Goal: Task Accomplishment & Management: Use online tool/utility

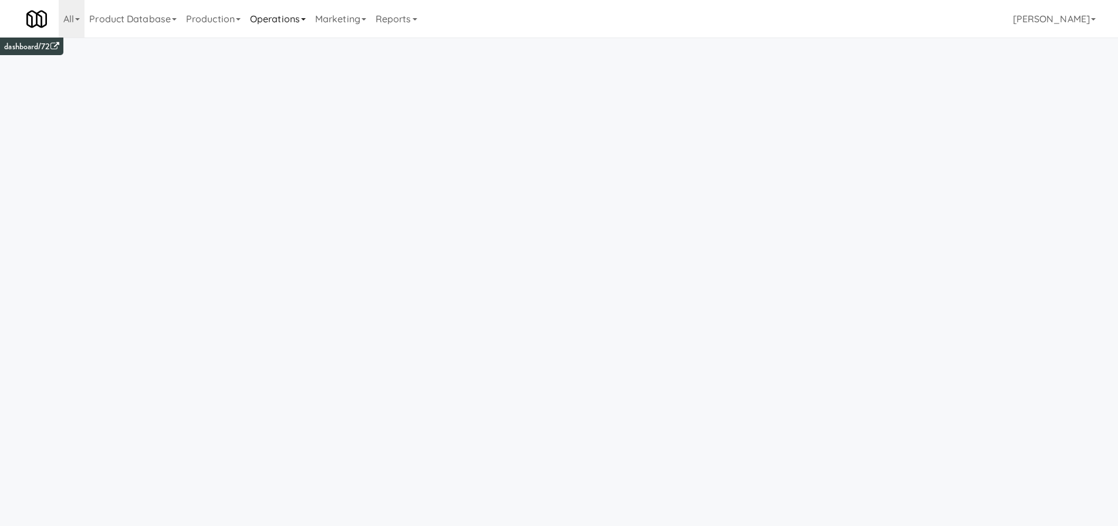
click at [287, 14] on link "Operations" at bounding box center [277, 19] width 65 height 38
click at [282, 169] on link "Cabinets" at bounding box center [292, 168] width 94 height 21
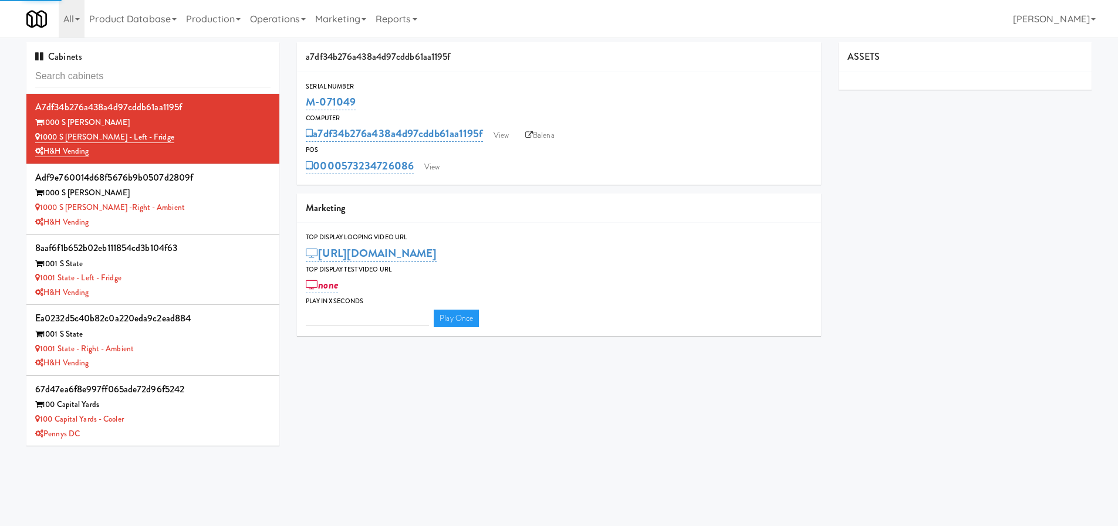
type input "3"
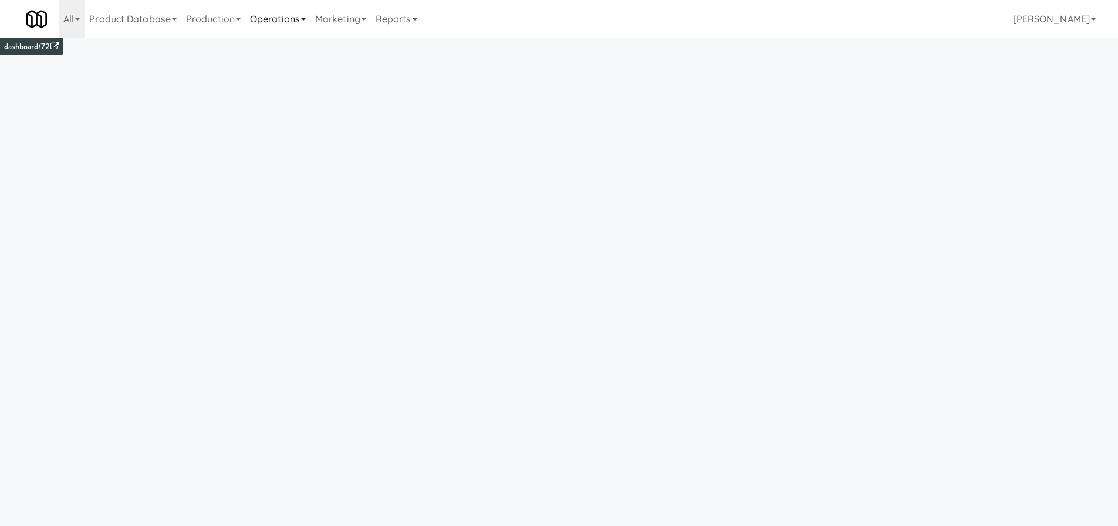
click at [290, 21] on link "Operations" at bounding box center [277, 19] width 65 height 38
click at [287, 149] on link "Towers" at bounding box center [292, 147] width 94 height 21
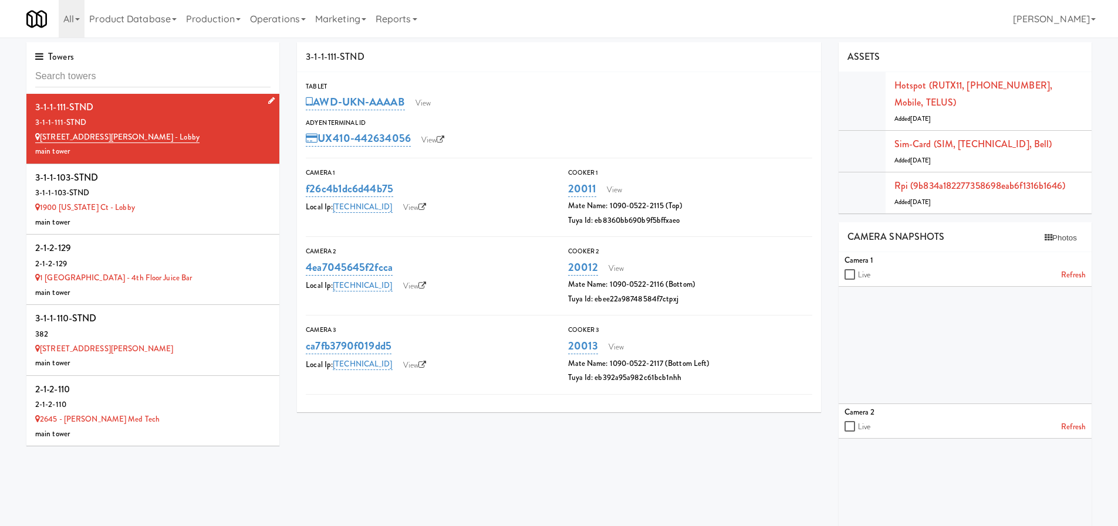
click at [224, 128] on div "3-1-1-111-STND" at bounding box center [152, 123] width 235 height 15
click at [422, 100] on link "View" at bounding box center [422, 103] width 27 height 18
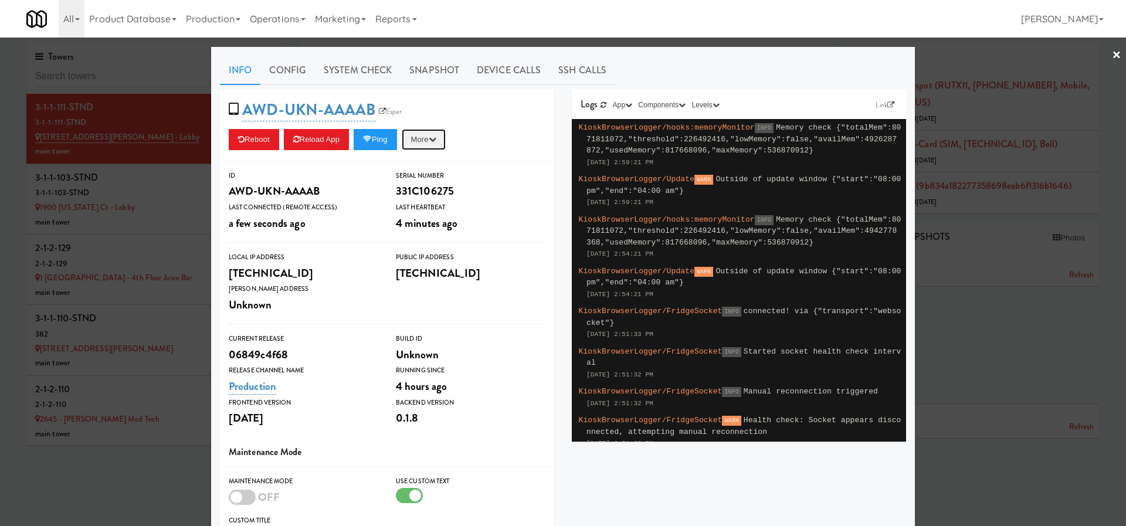
click at [437, 143] on button "More" at bounding box center [424, 139] width 44 height 21
click at [508, 211] on div "Last Heartbeat" at bounding box center [471, 208] width 150 height 12
click at [616, 48] on div "Info Config System Check Snapshot Device Calls SSH Calls AWD-UKN-AAAAB Esper Re…" at bounding box center [563, 389] width 704 height 685
click at [617, 47] on div "Info Config System Check Snapshot Device Calls SSH Calls AWD-UKN-AAAAB Esper Re…" at bounding box center [563, 389] width 704 height 685
click at [620, 45] on div at bounding box center [563, 263] width 1126 height 526
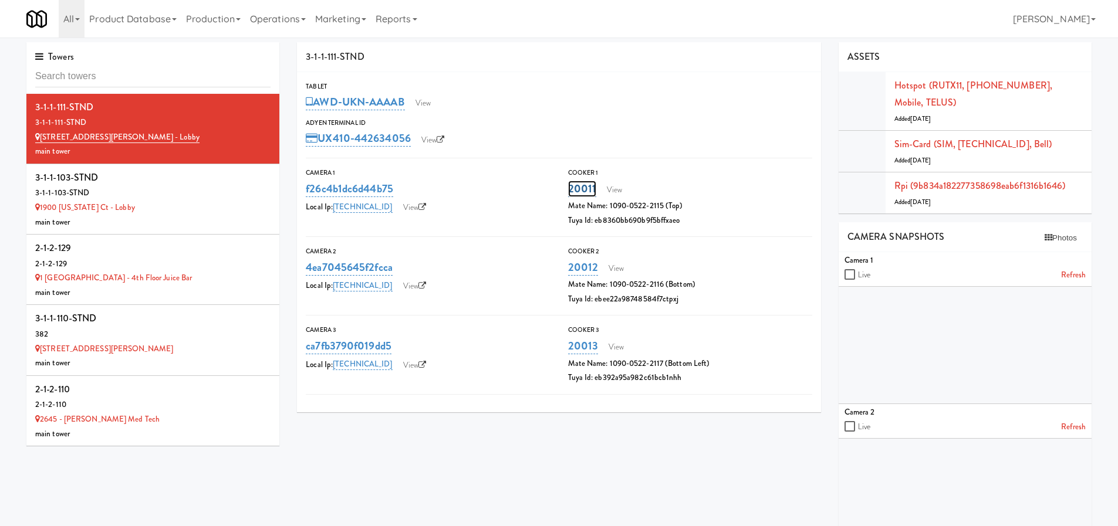
click at [575, 194] on link "20011" at bounding box center [582, 189] width 29 height 16
click at [766, 128] on div "UX410-442634056 View" at bounding box center [559, 138] width 506 height 20
click at [614, 184] on link "View" at bounding box center [614, 190] width 27 height 18
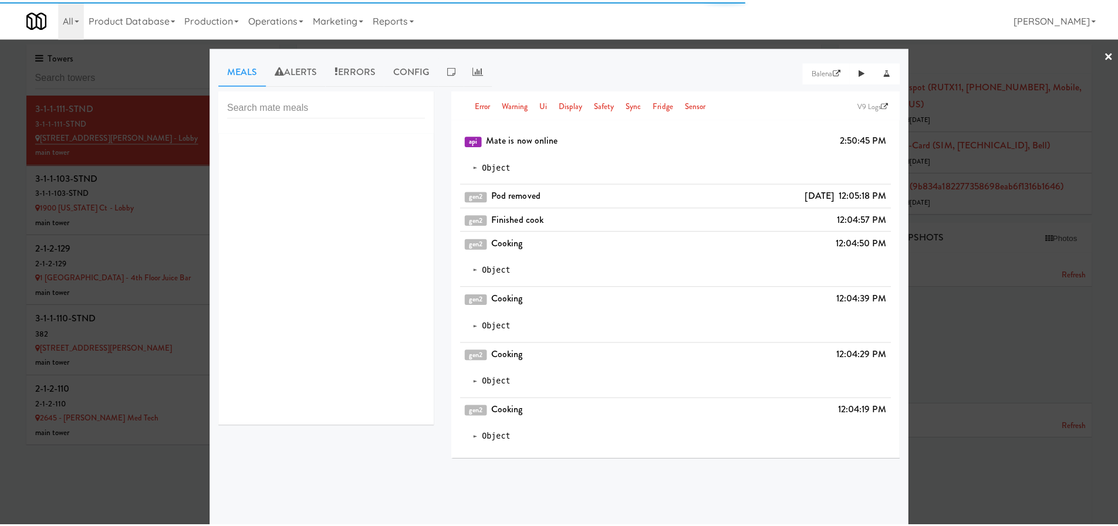
scroll to position [12, 0]
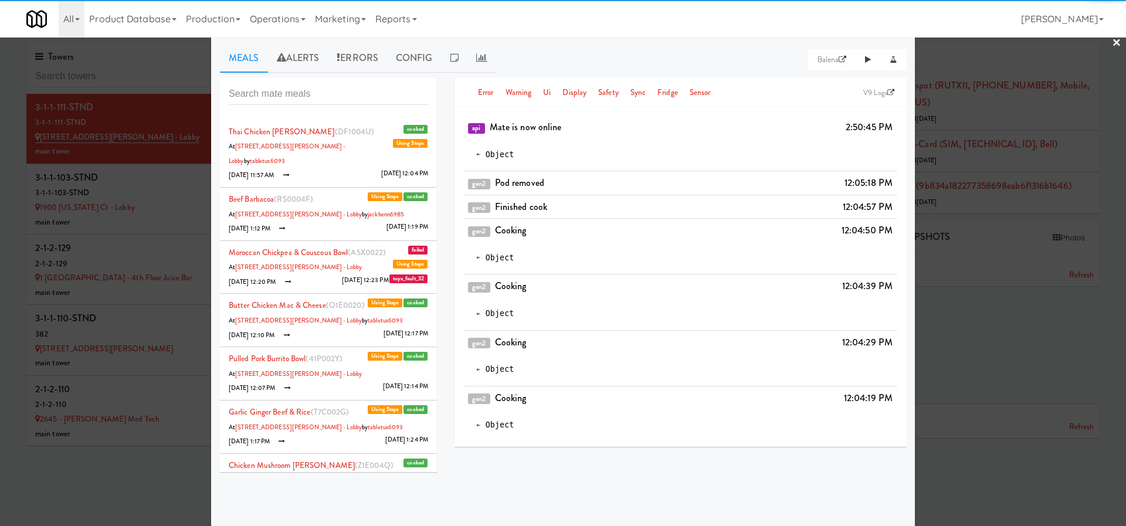
click at [154, 56] on div at bounding box center [563, 263] width 1126 height 526
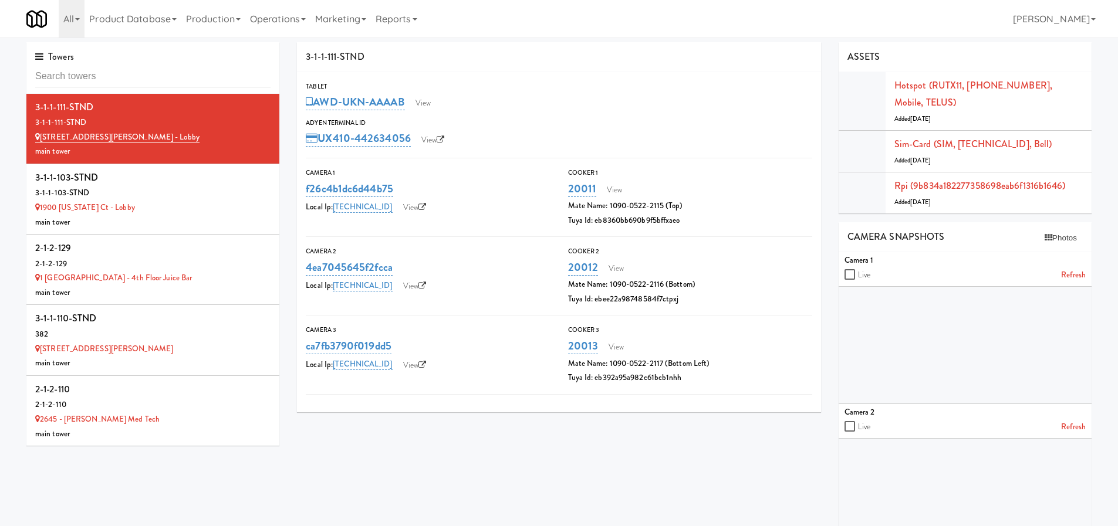
click at [665, 205] on div "Mate Name: 1090-0522-2115 (Top)" at bounding box center [690, 206] width 244 height 15
click at [659, 205] on div "Mate Name: 1090-0522-2115 (Top)" at bounding box center [690, 206] width 244 height 15
click at [266, 11] on link "Operations" at bounding box center [277, 19] width 65 height 38
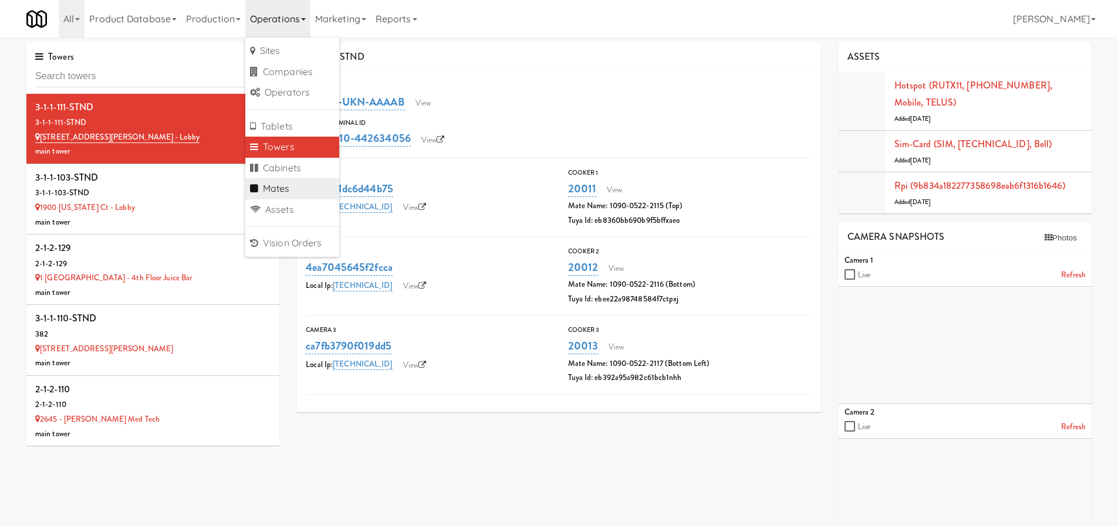
scroll to position [2, 0]
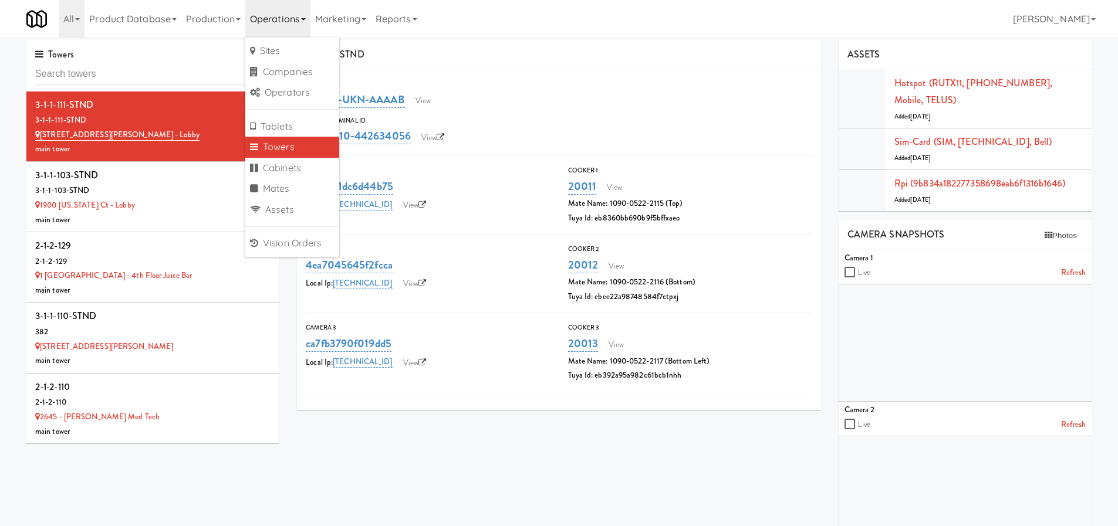
click at [533, 100] on div "AWD-UKN-AAAAB View" at bounding box center [559, 100] width 506 height 20
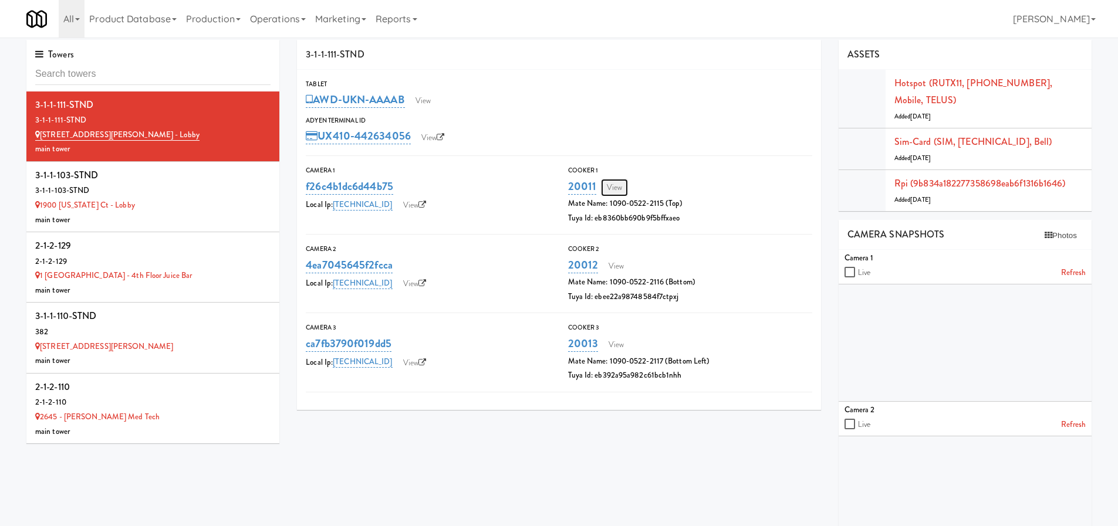
click at [609, 193] on link "View" at bounding box center [614, 188] width 27 height 18
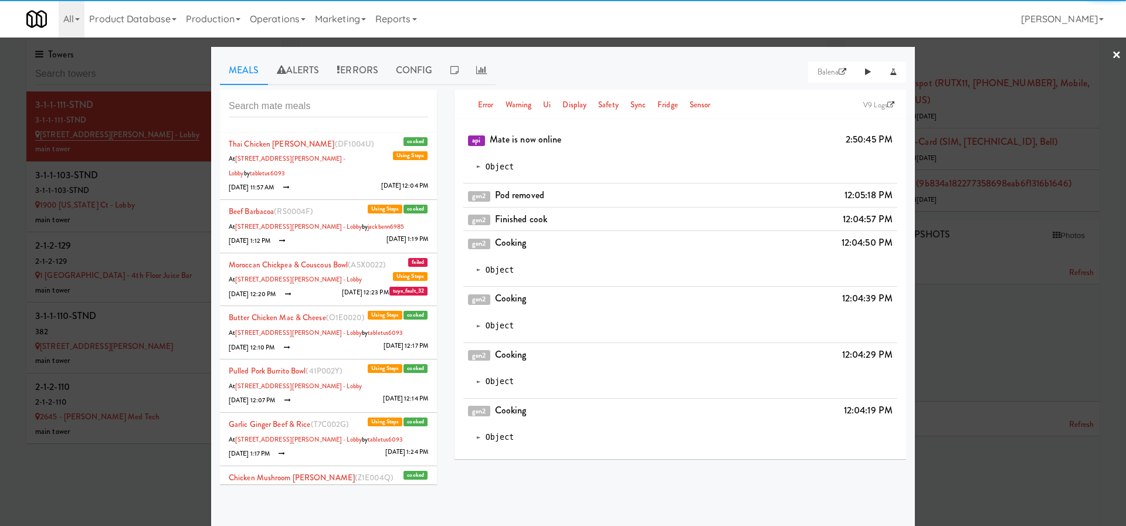
scroll to position [12, 0]
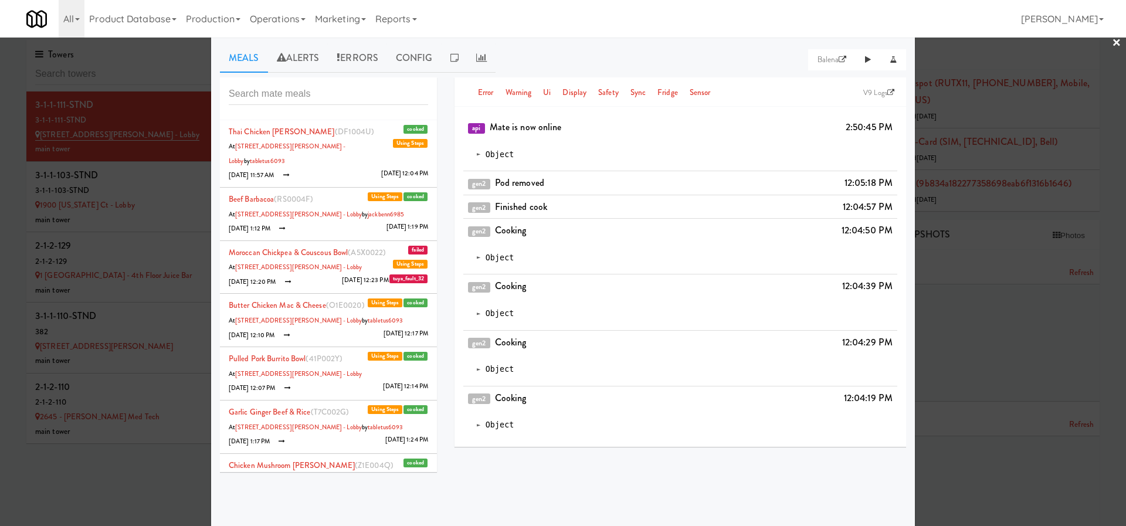
click at [1101, 55] on div at bounding box center [563, 263] width 1126 height 526
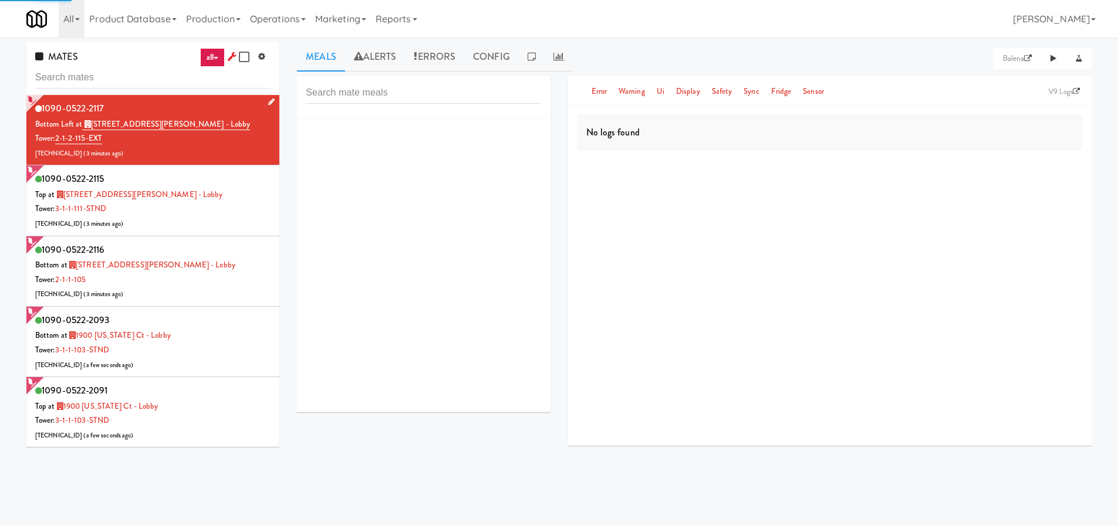
scroll to position [38, 0]
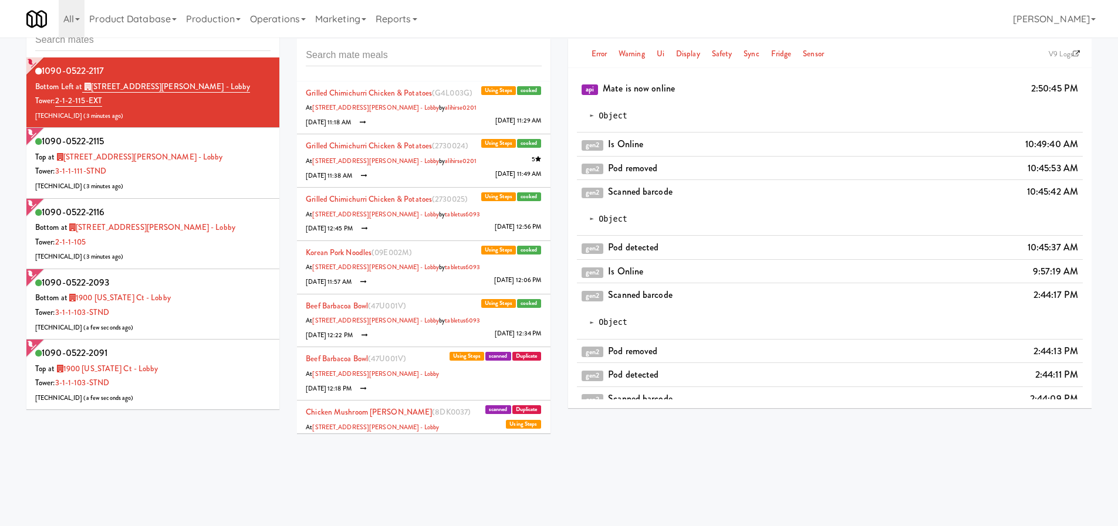
click at [123, 40] on input "text" at bounding box center [152, 40] width 235 height 22
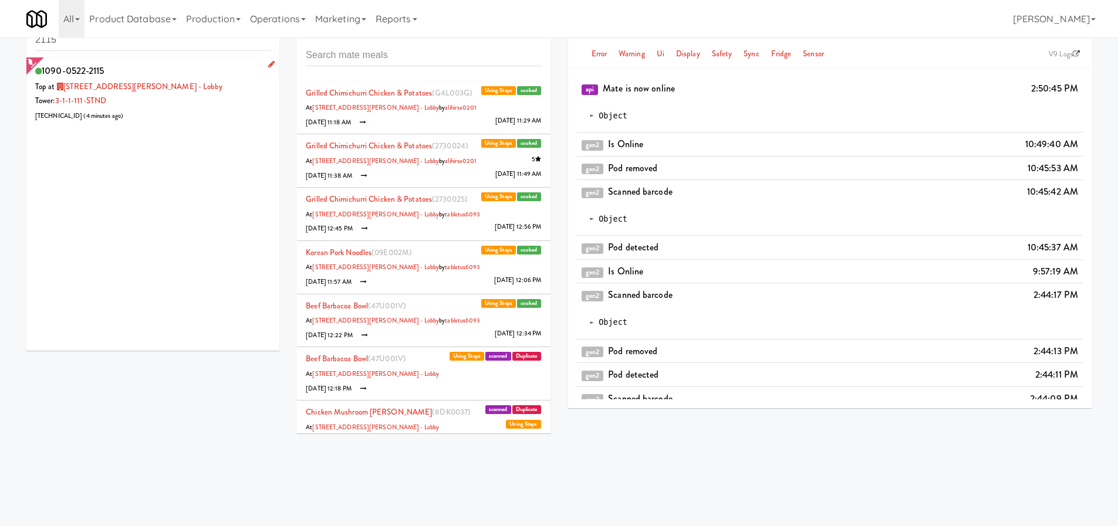
type input "2115"
drag, startPoint x: 222, startPoint y: 122, endPoint x: 208, endPoint y: 138, distance: 21.6
click at [218, 130] on div "1090-0522-2115 Top at 100 Sheppard Ave - Lobby Tower: 3-1-1-111-STND 76.74.148.…" at bounding box center [152, 203] width 253 height 293
click at [231, 89] on div "Top at 100 Sheppard Ave - Lobby" at bounding box center [152, 87] width 235 height 15
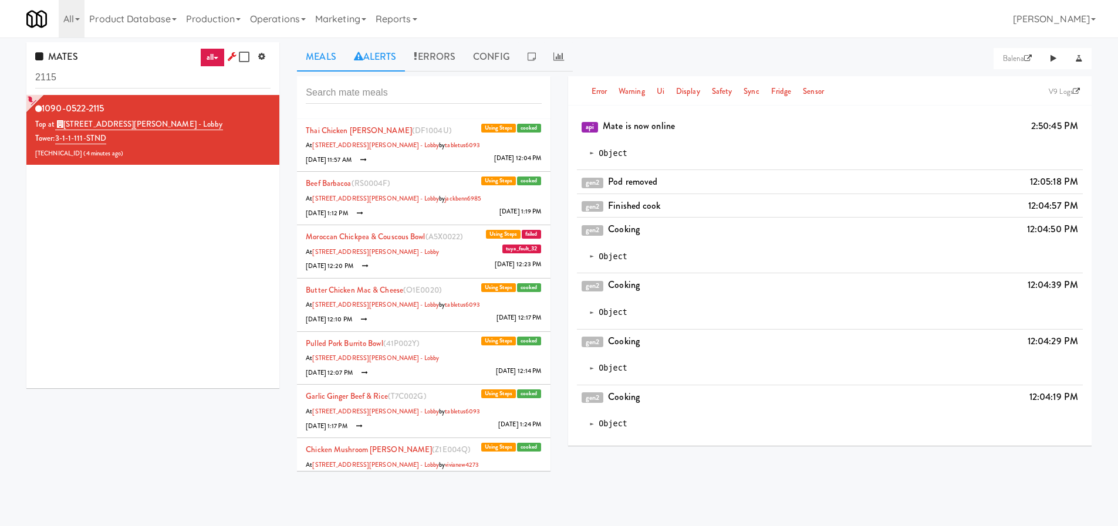
click at [371, 66] on link "Alerts" at bounding box center [375, 56] width 60 height 29
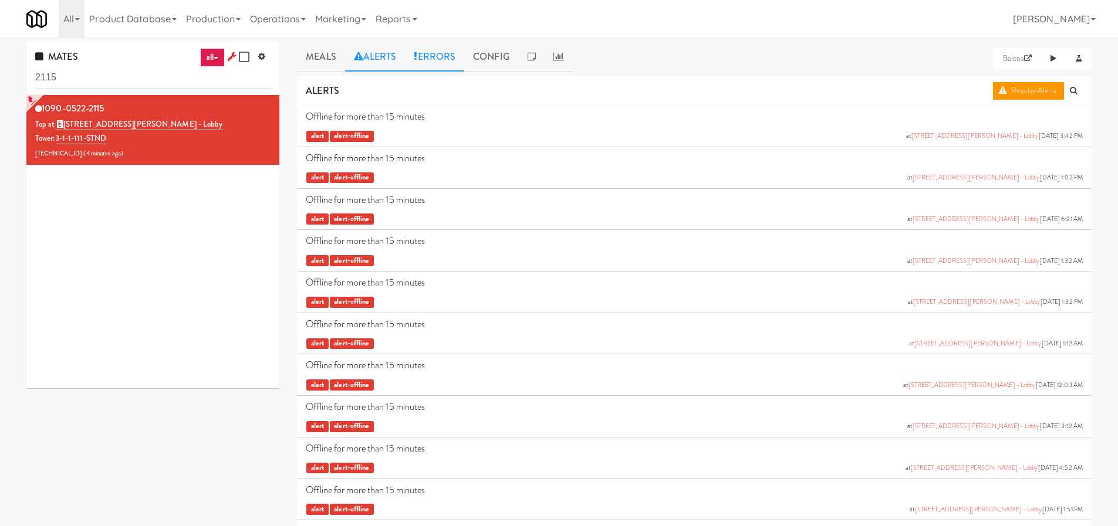
click at [456, 55] on link "Errors" at bounding box center [434, 56] width 59 height 29
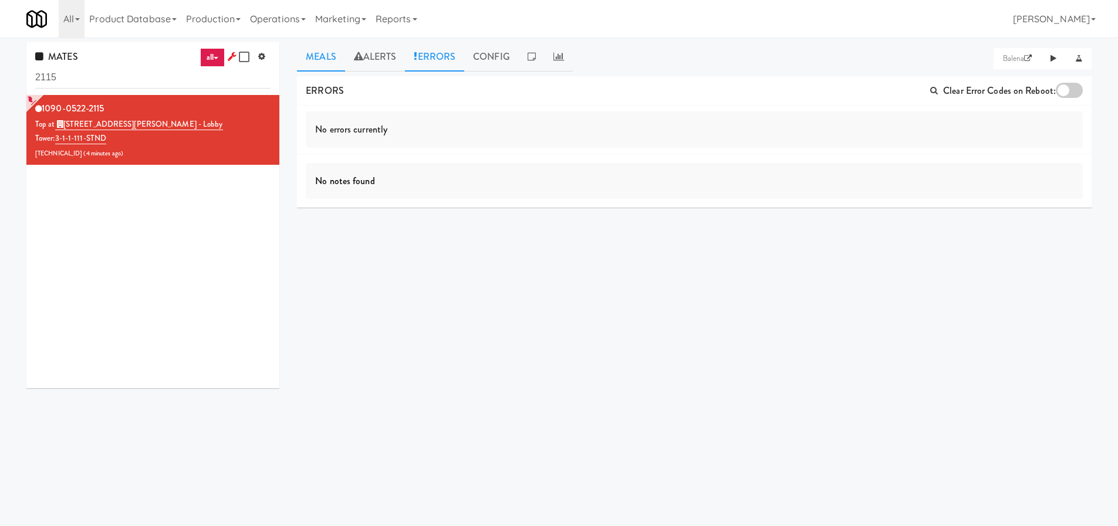
click at [303, 60] on link "Meals" at bounding box center [321, 56] width 48 height 29
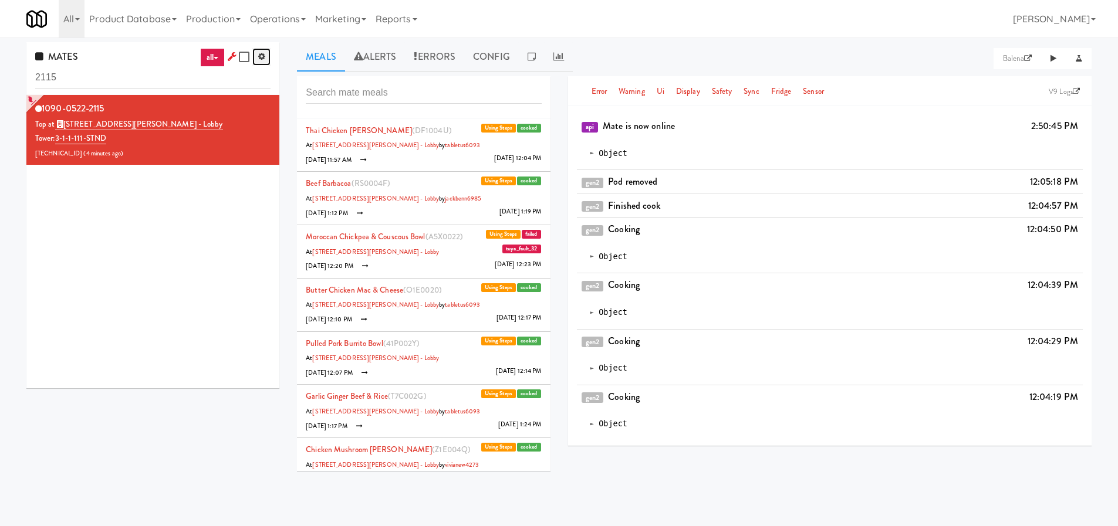
click at [267, 57] on button "button" at bounding box center [261, 57] width 18 height 18
click at [242, 53] on input "checkbox" at bounding box center [245, 57] width 13 height 9
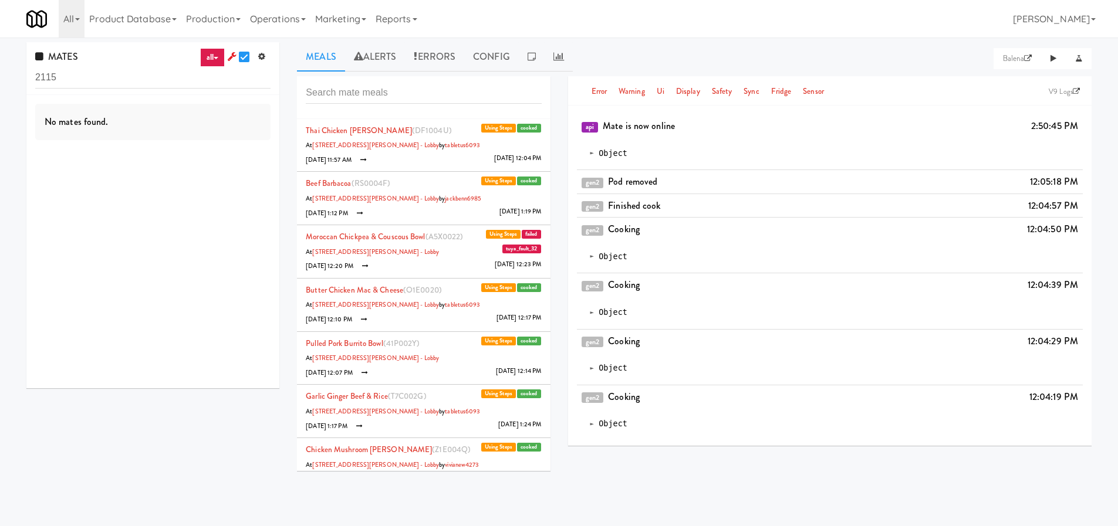
click at [243, 59] on input "checkbox" at bounding box center [245, 57] width 13 height 9
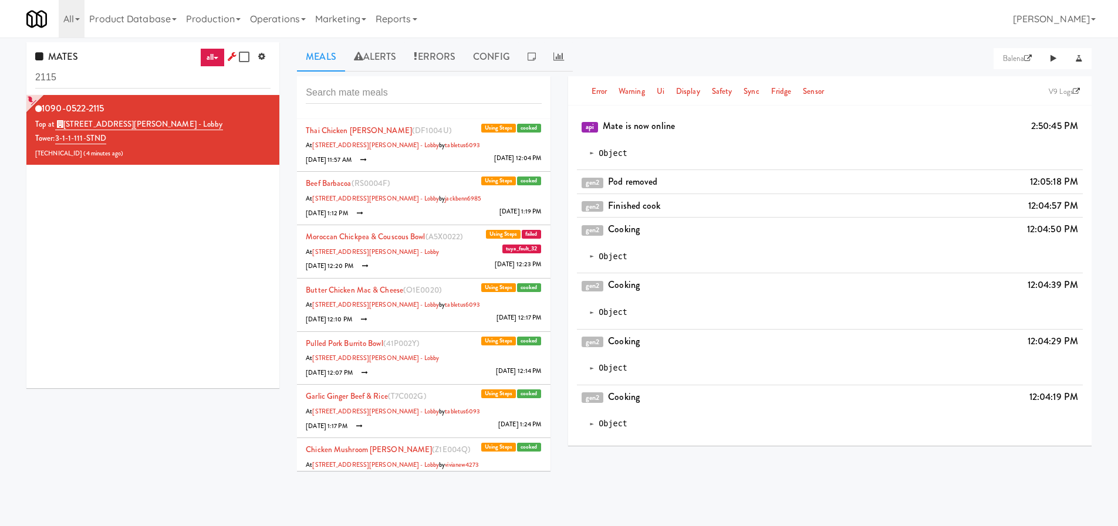
click at [236, 59] on div at bounding box center [240, 57] width 25 height 18
click at [249, 60] on input "checkbox" at bounding box center [245, 57] width 13 height 9
checkbox input "true"
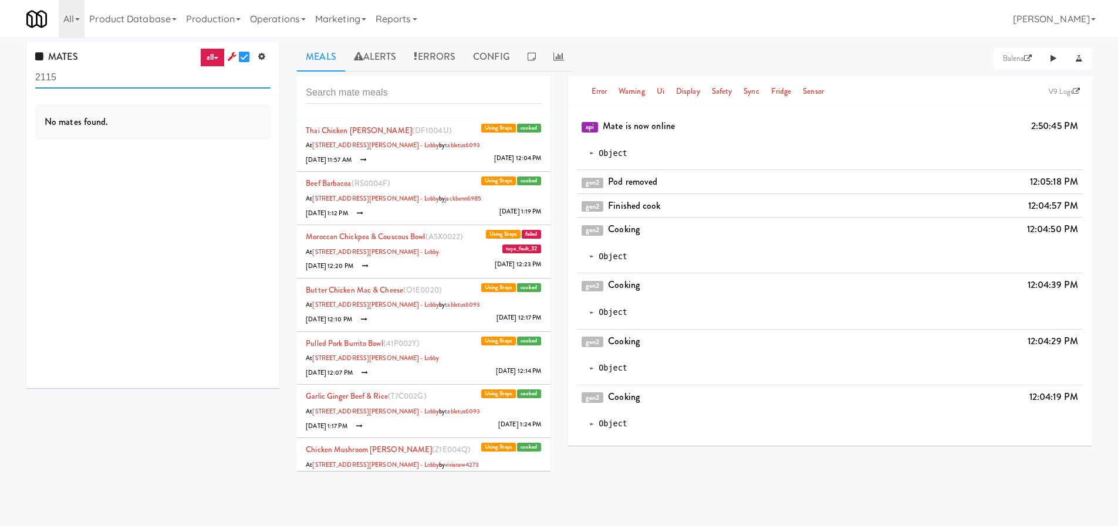
click at [54, 82] on input "2115" at bounding box center [152, 78] width 235 height 22
type input "2"
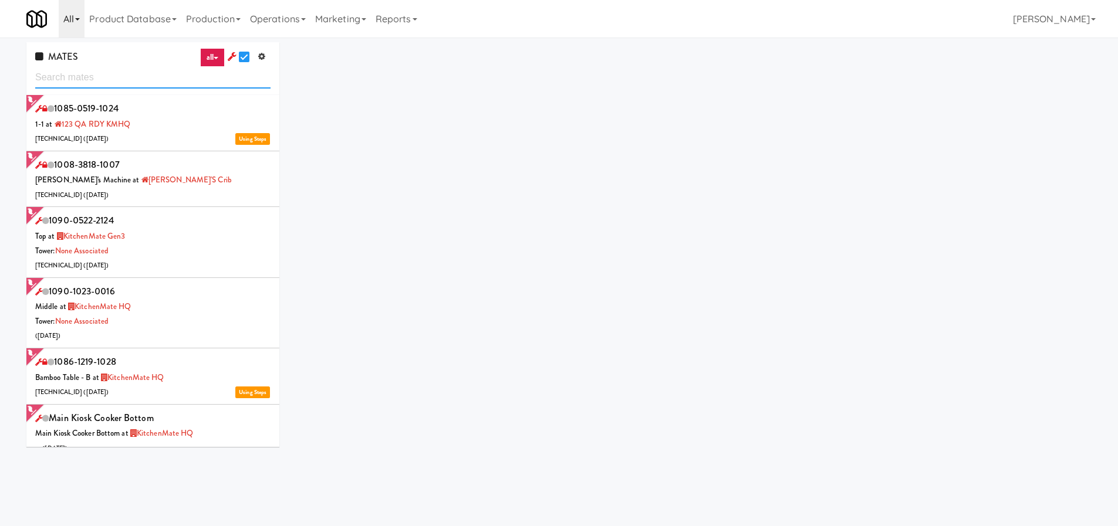
scroll to position [38, 0]
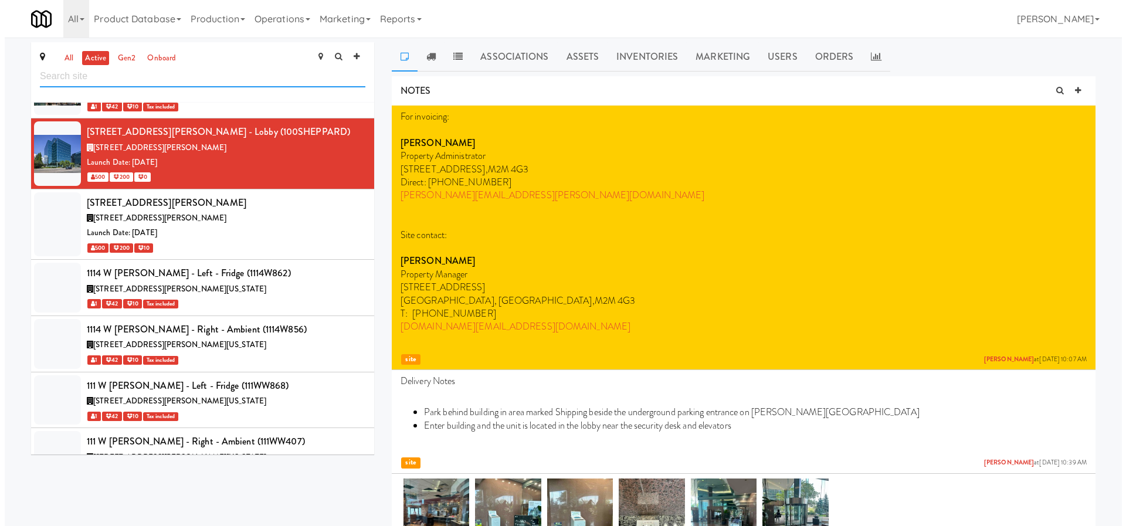
scroll to position [361, 0]
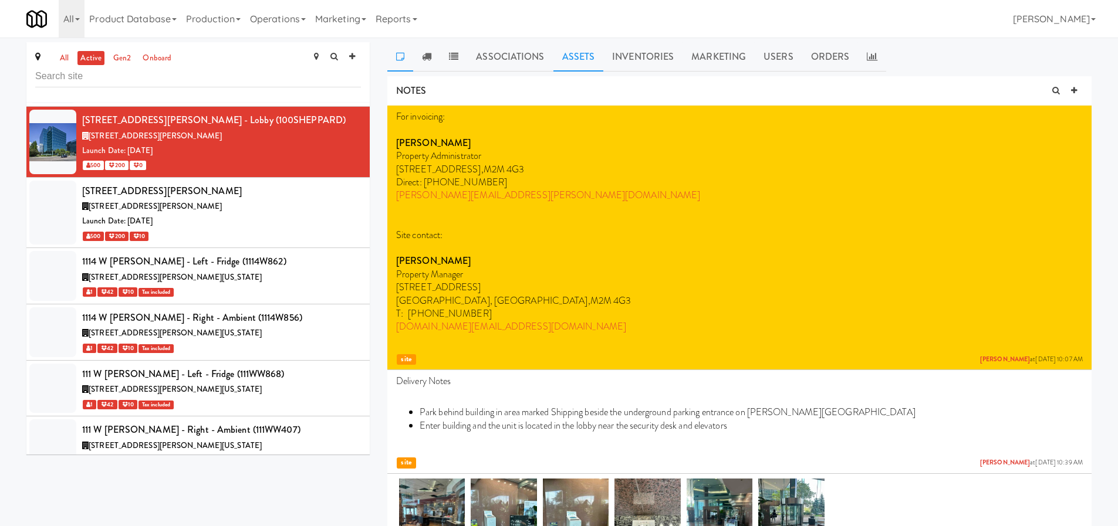
click at [575, 60] on link "Assets" at bounding box center [578, 56] width 50 height 29
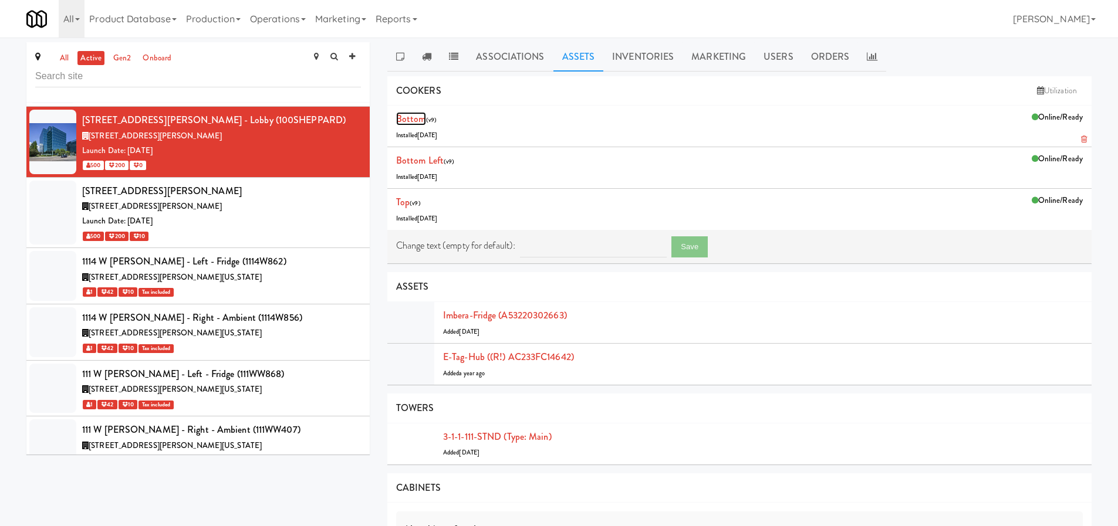
click at [412, 115] on link "Bottom" at bounding box center [411, 118] width 30 height 13
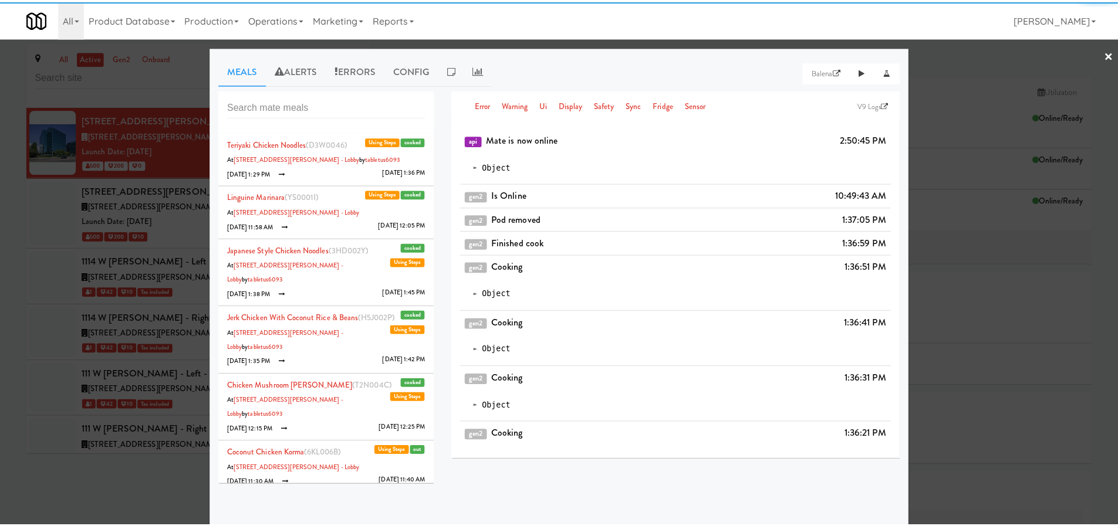
scroll to position [12, 0]
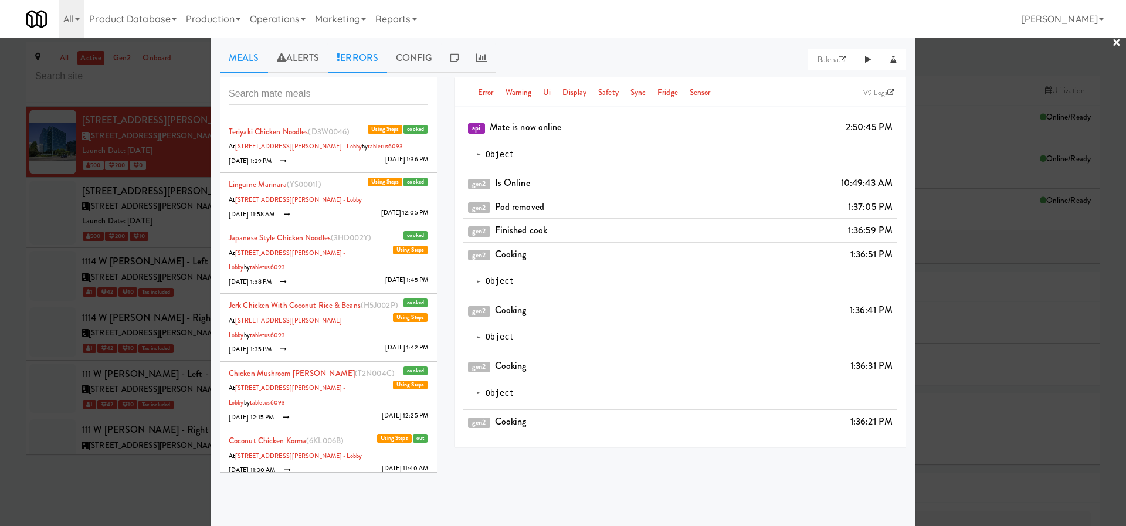
click at [360, 63] on link "Errors" at bounding box center [357, 57] width 59 height 29
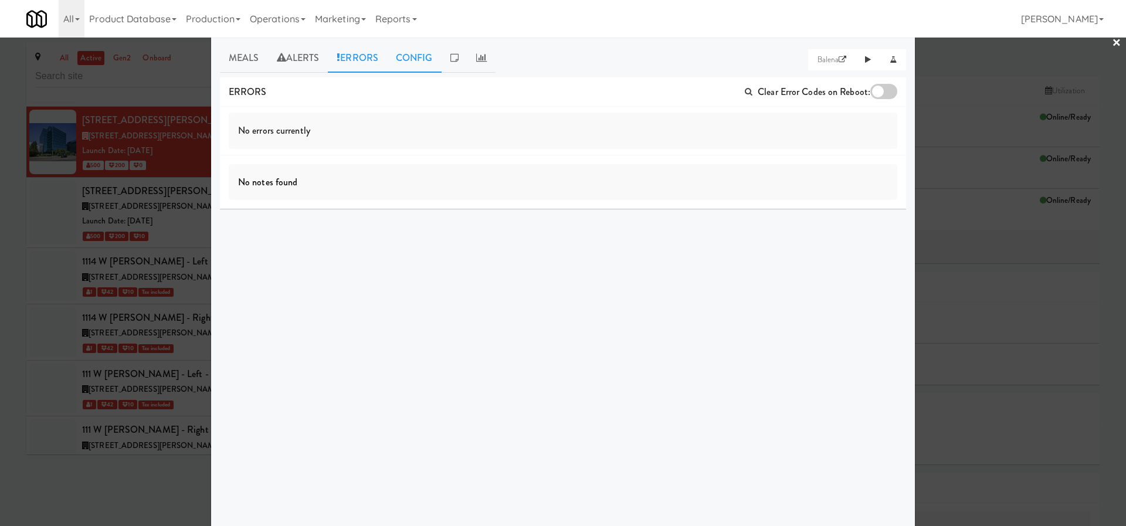
click at [411, 63] on link "Config" at bounding box center [414, 57] width 55 height 29
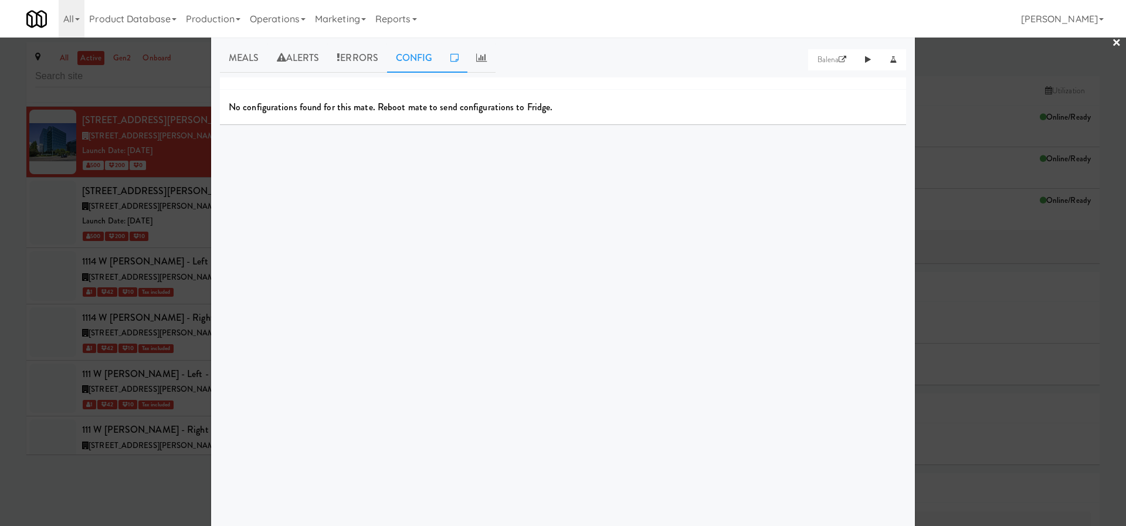
click at [449, 69] on link at bounding box center [455, 57] width 26 height 29
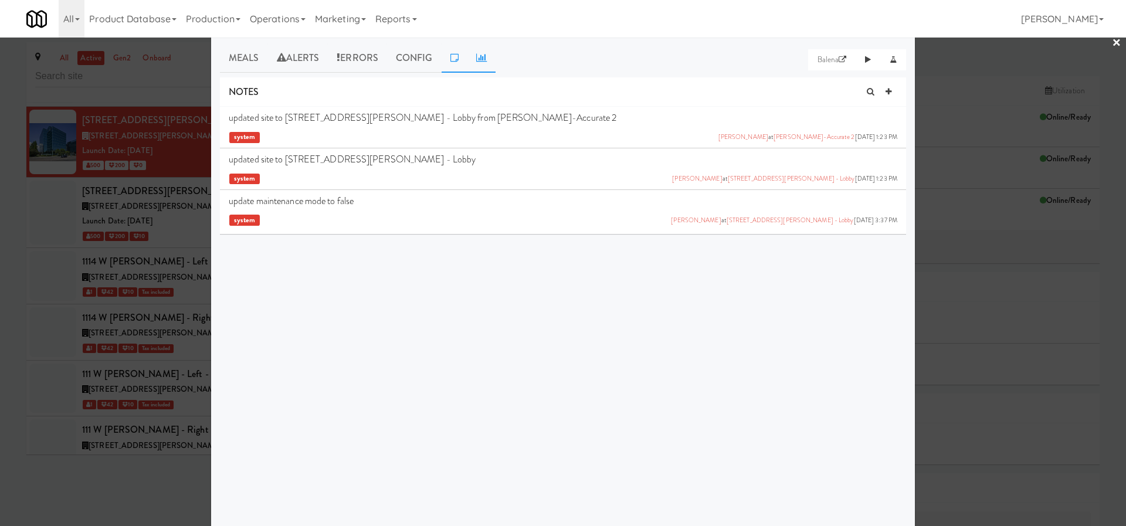
click at [488, 64] on link at bounding box center [482, 57] width 28 height 29
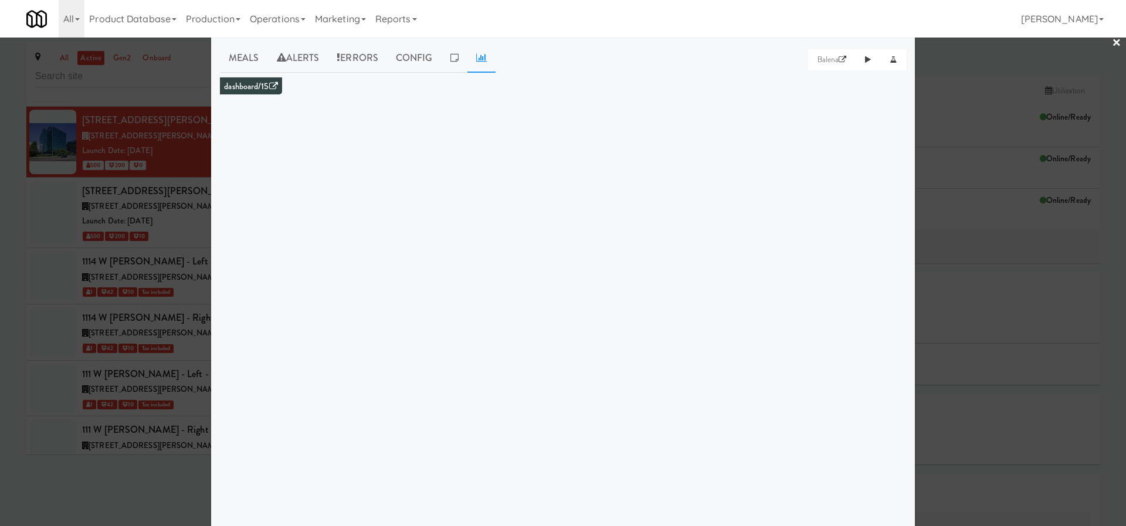
click at [3, 141] on div at bounding box center [563, 263] width 1126 height 526
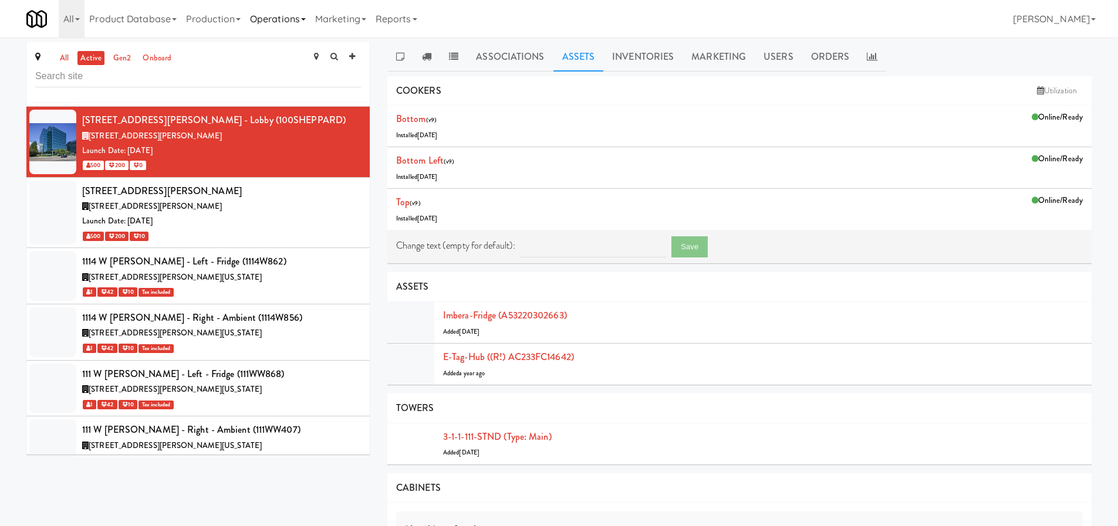
click at [259, 25] on link "Operations" at bounding box center [277, 19] width 65 height 38
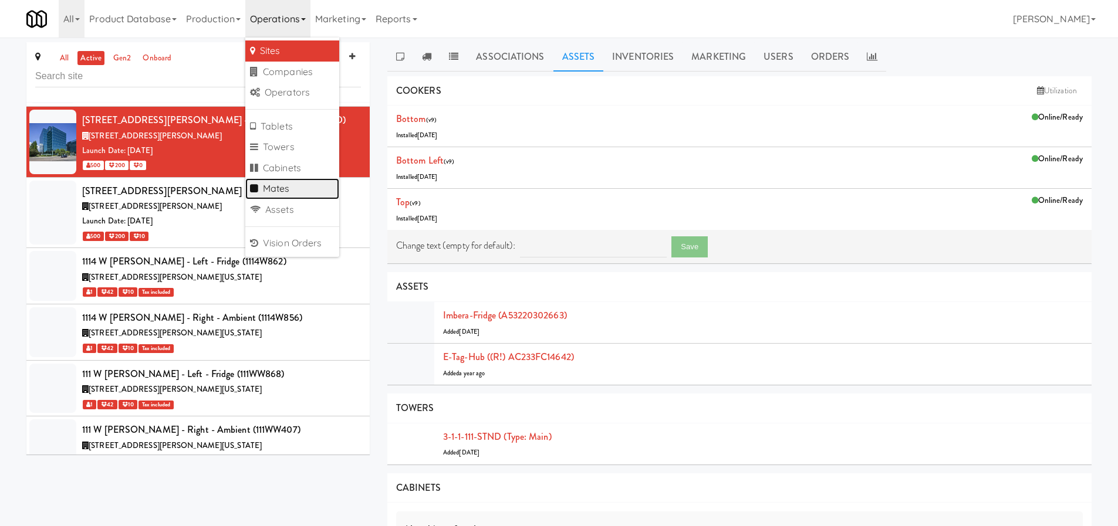
click at [284, 188] on link "Mates" at bounding box center [292, 188] width 94 height 21
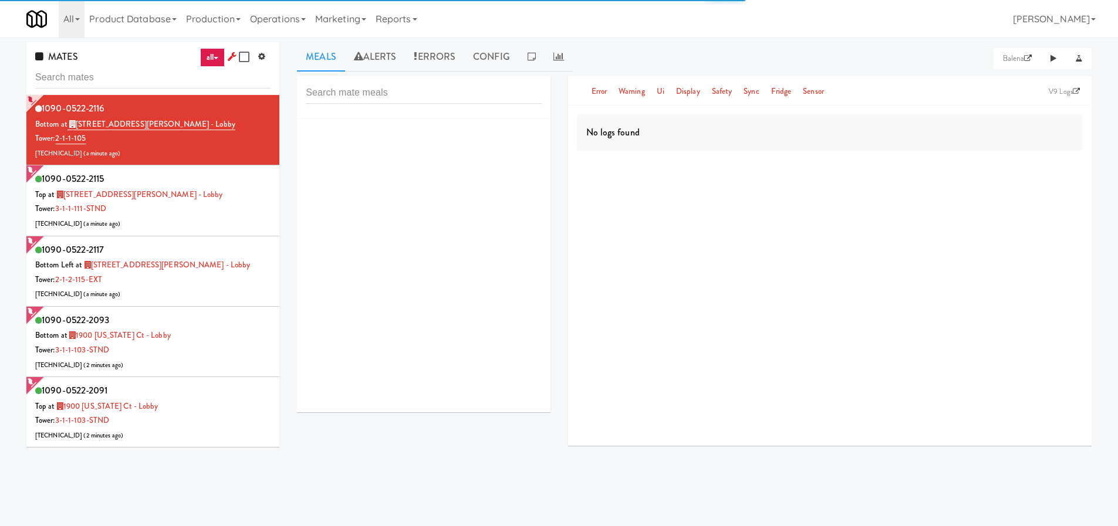
scroll to position [38, 0]
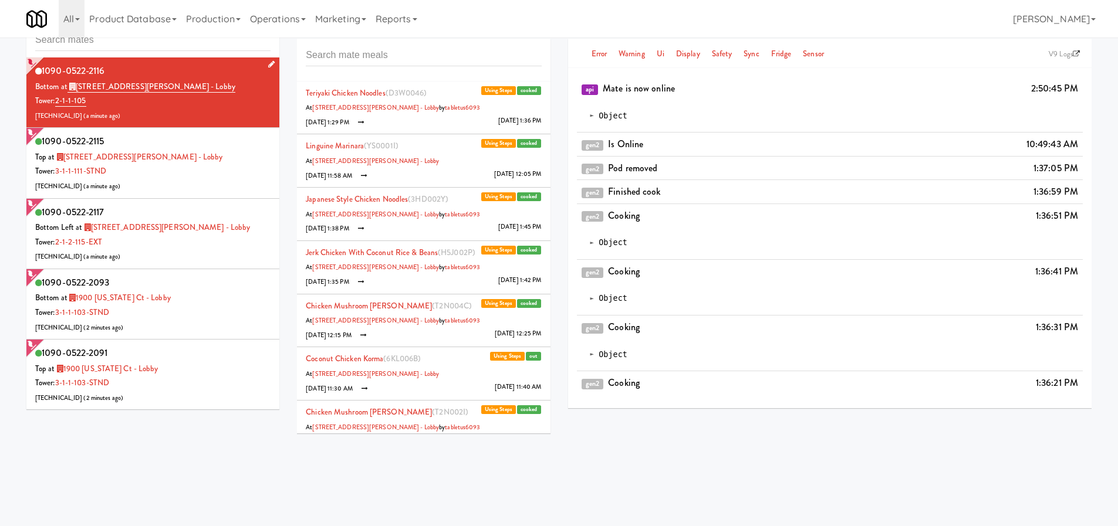
click at [268, 63] on icon at bounding box center [271, 64] width 6 height 8
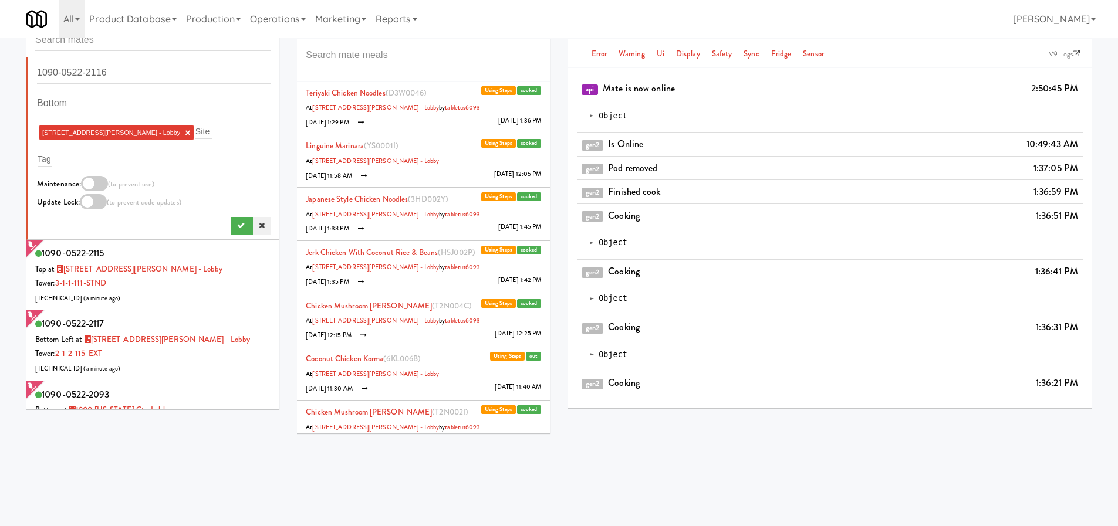
click at [259, 225] on icon at bounding box center [262, 226] width 6 height 8
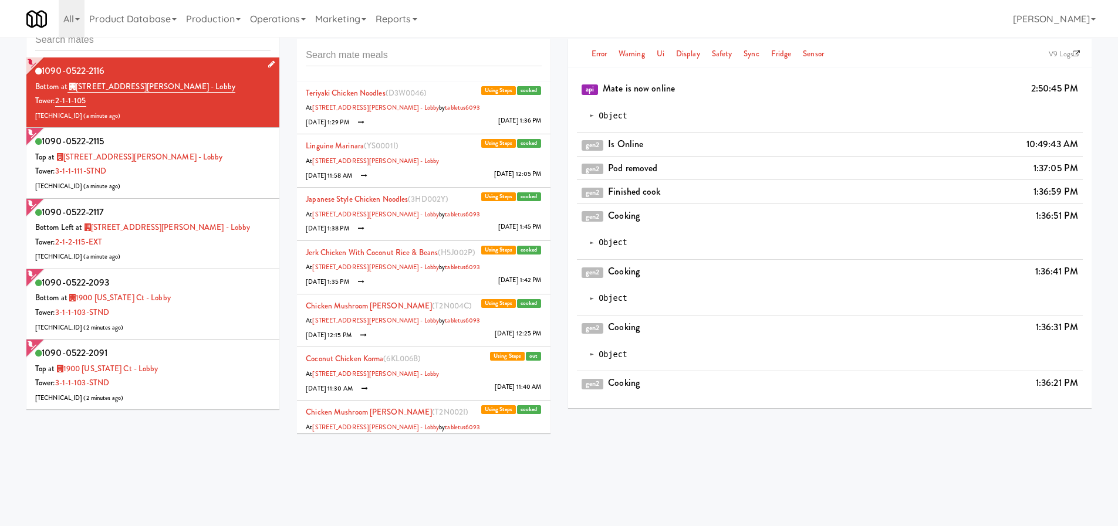
click at [268, 67] on icon at bounding box center [271, 64] width 6 height 8
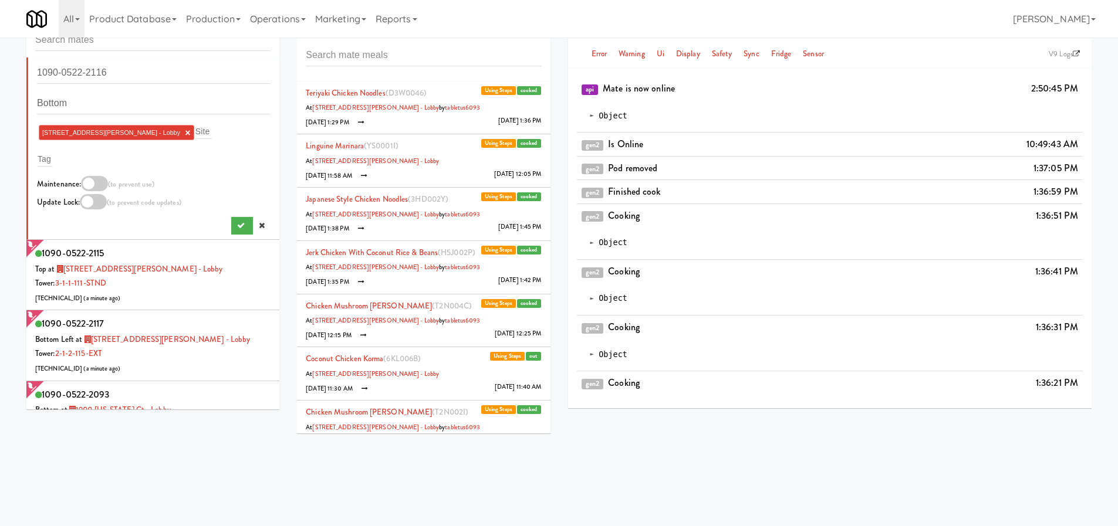
click at [92, 184] on div at bounding box center [94, 183] width 27 height 15
click at [0, 0] on input "checkbox" at bounding box center [0, 0] width 0 height 0
click at [92, 184] on div at bounding box center [94, 183] width 27 height 15
click at [0, 0] on input "checkbox" at bounding box center [0, 0] width 0 height 0
click at [237, 223] on icon "submit" at bounding box center [241, 226] width 8 height 8
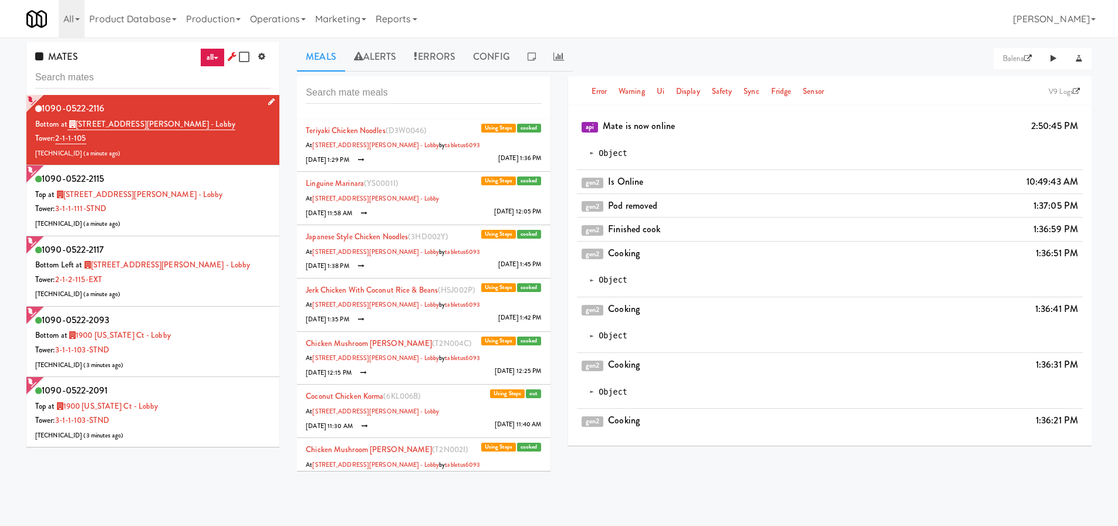
click at [268, 103] on icon at bounding box center [271, 102] width 6 height 8
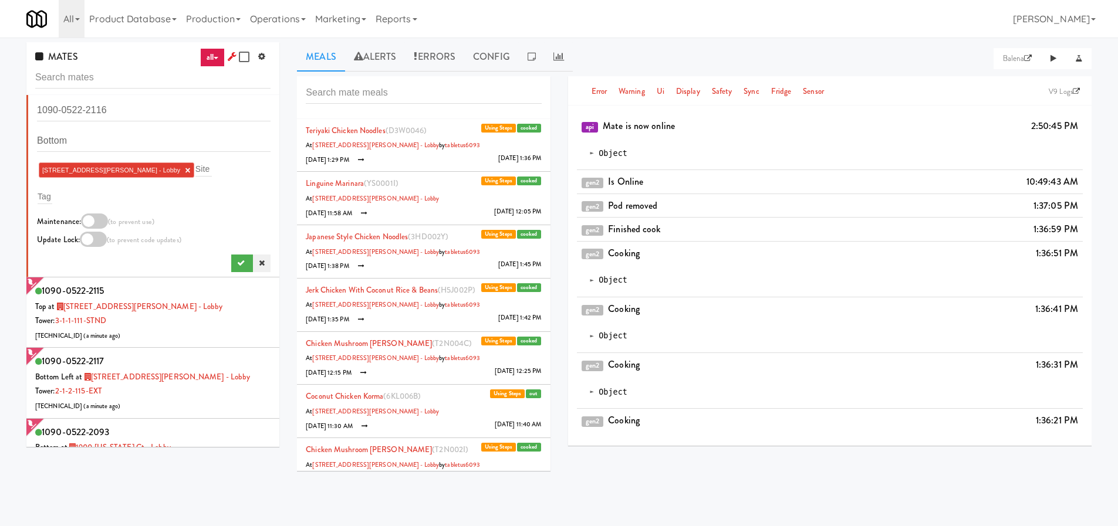
click at [259, 263] on icon at bounding box center [262, 263] width 6 height 8
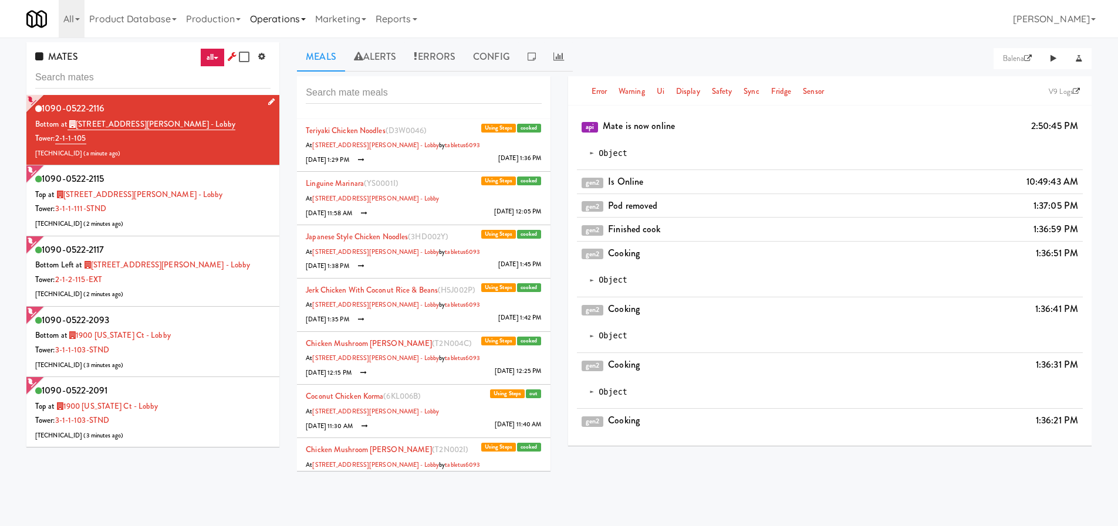
click at [310, 21] on link "Operations" at bounding box center [277, 19] width 65 height 38
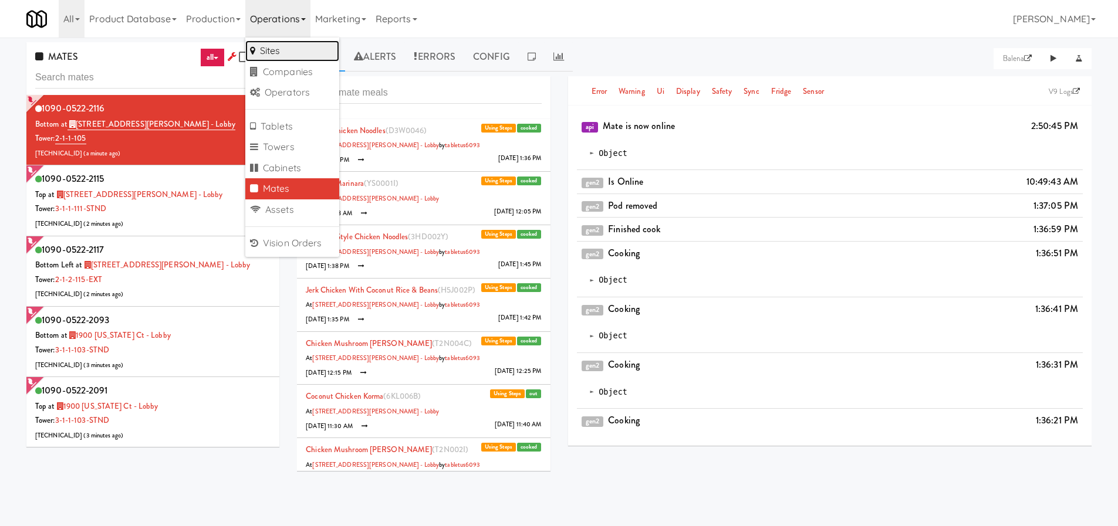
click at [285, 44] on link "Sites" at bounding box center [292, 50] width 94 height 21
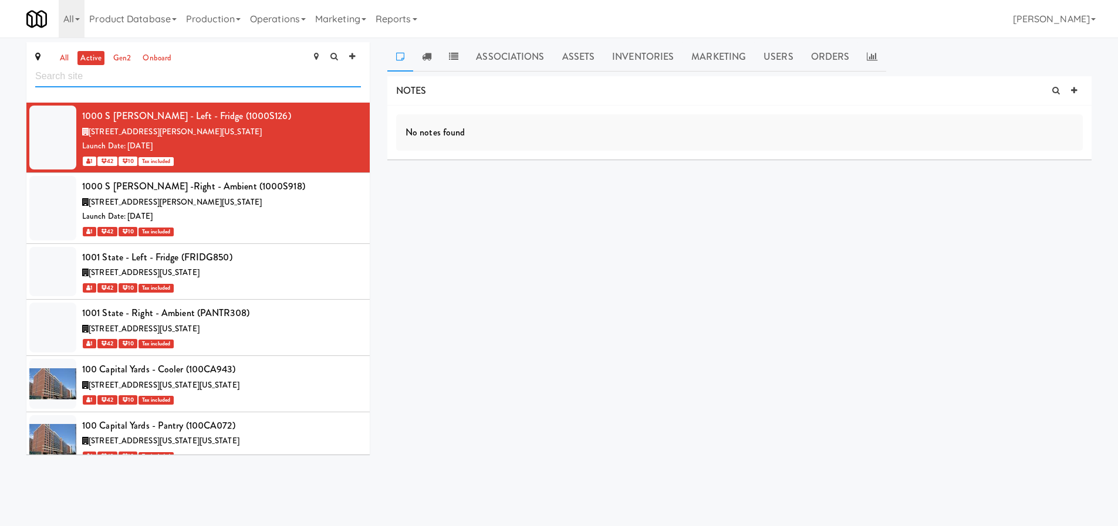
click at [200, 76] on input "text" at bounding box center [198, 77] width 326 height 22
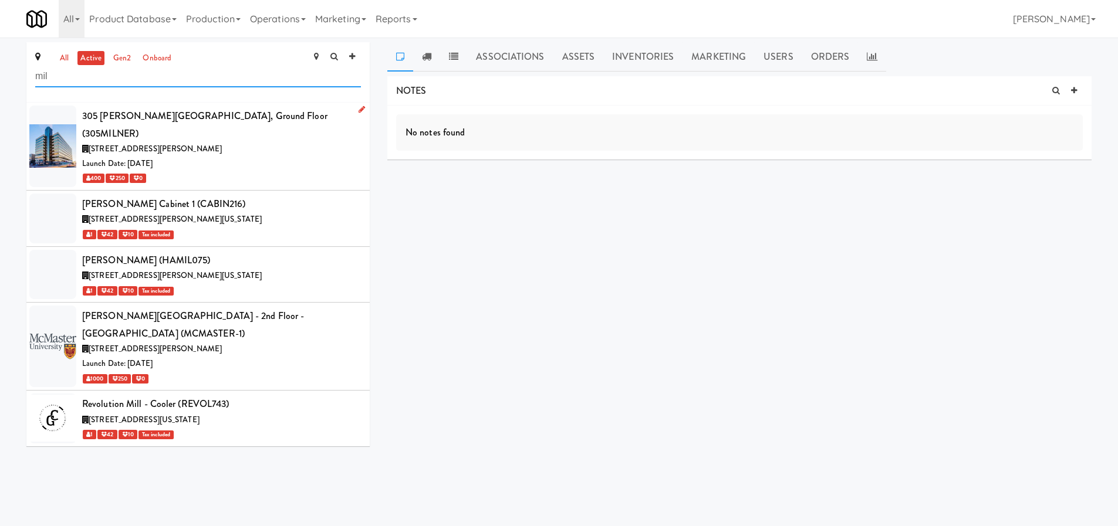
type input "mil"
click at [249, 157] on div "Launch Date: Oct 02, 2023" at bounding box center [221, 164] width 279 height 15
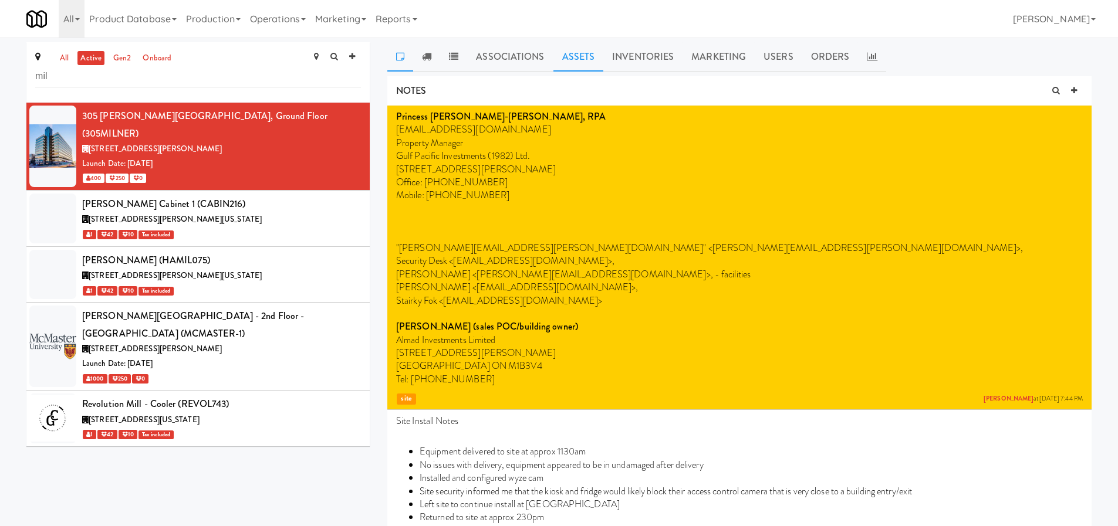
click at [590, 56] on link "Assets" at bounding box center [578, 56] width 50 height 29
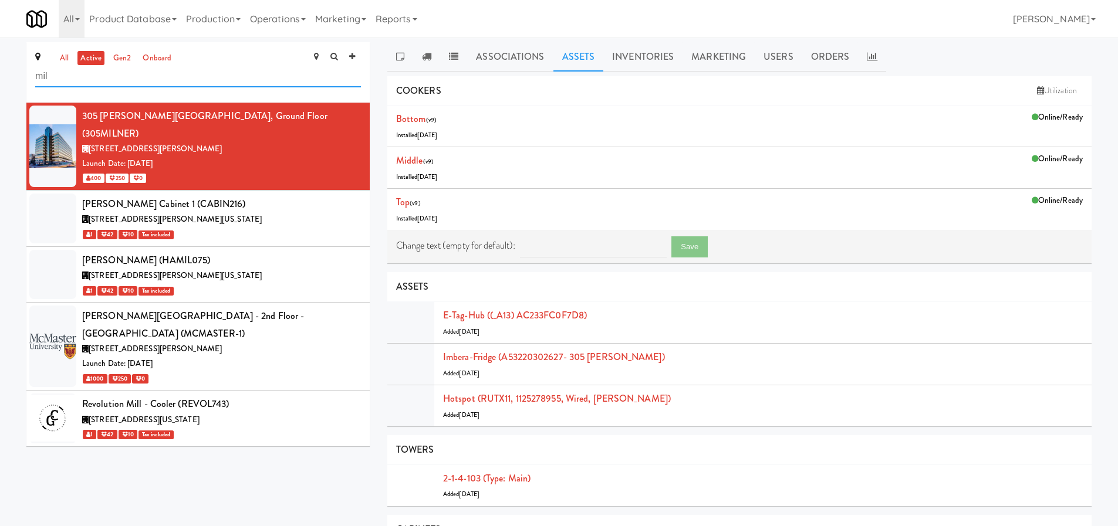
click at [131, 75] on input "mil" at bounding box center [198, 77] width 326 height 22
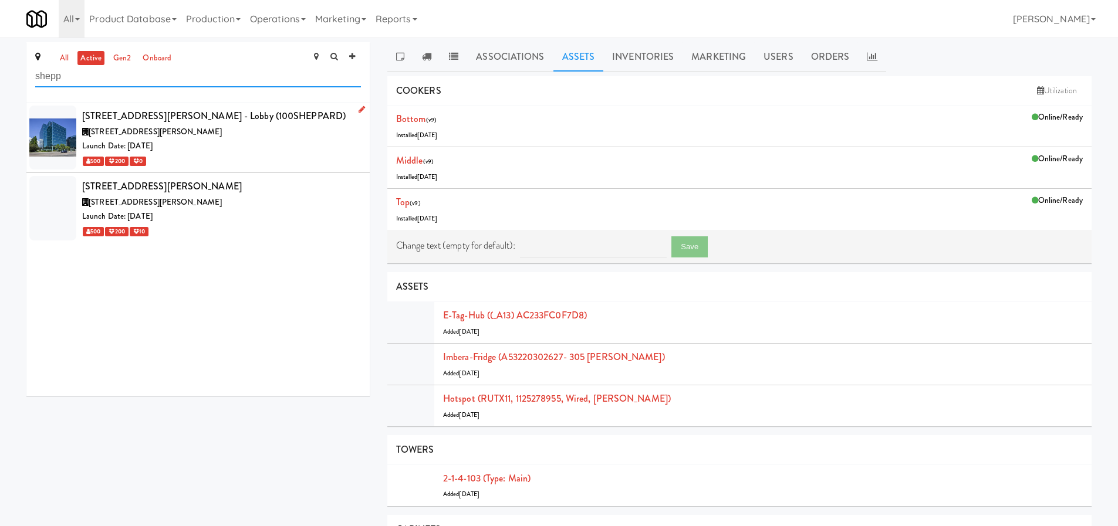
type input "shepp"
click at [242, 128] on div "100 Sheppard Ave E, Toronto ON" at bounding box center [221, 132] width 279 height 15
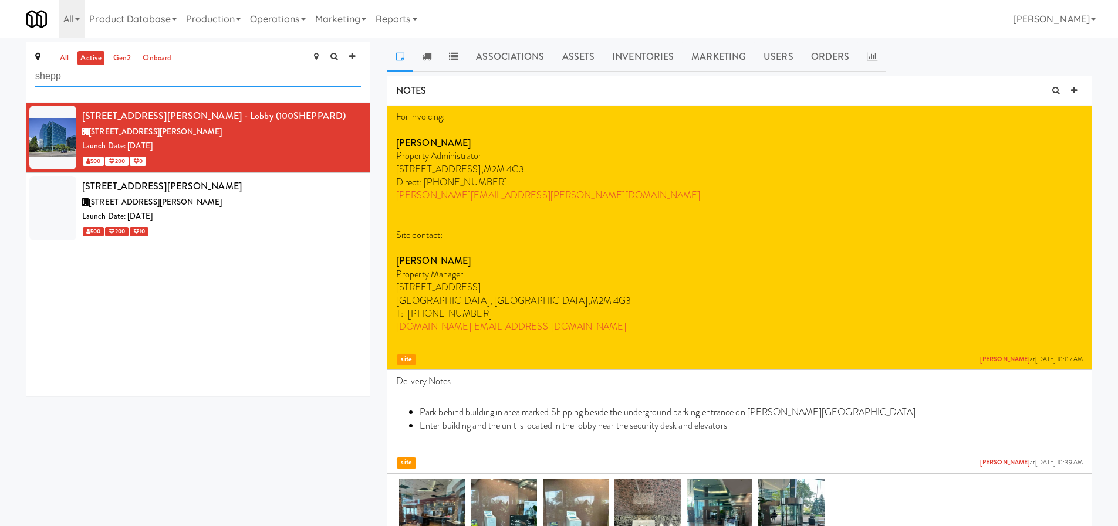
click at [139, 78] on input "shepp" at bounding box center [198, 77] width 326 height 22
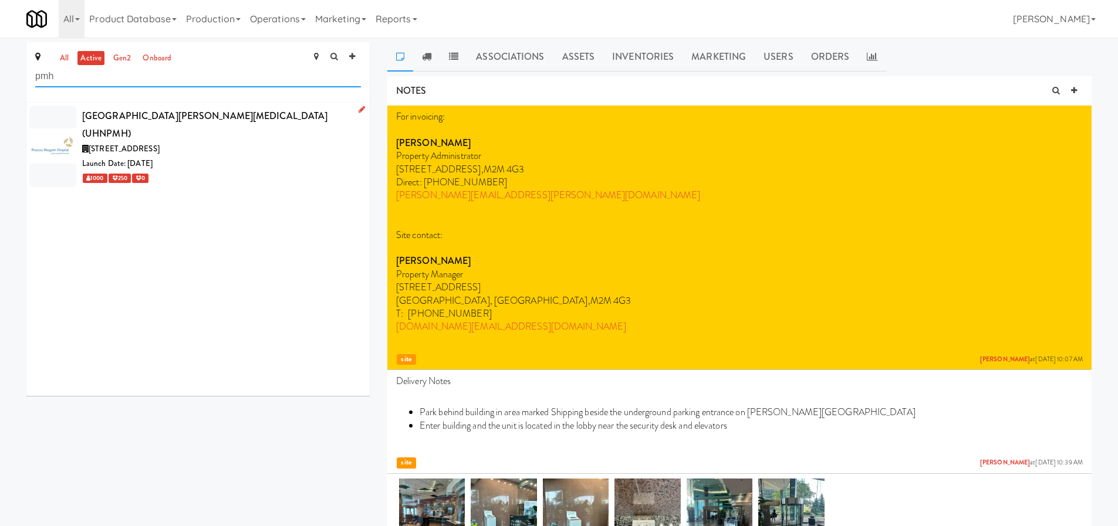
type input "pmh"
click at [308, 142] on div "610 University Ave, Toronto ON" at bounding box center [221, 149] width 279 height 15
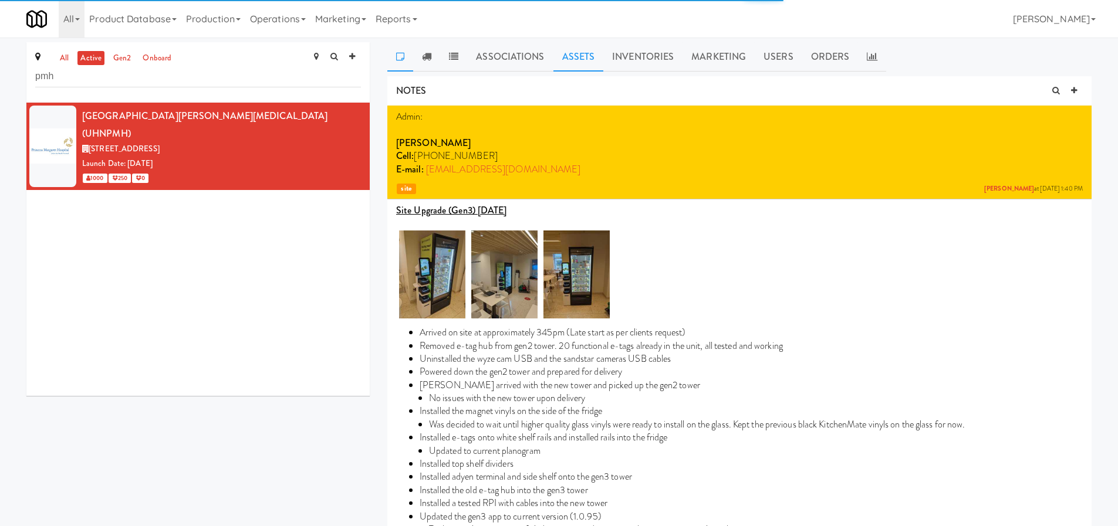
click at [579, 55] on link "Assets" at bounding box center [578, 56] width 50 height 29
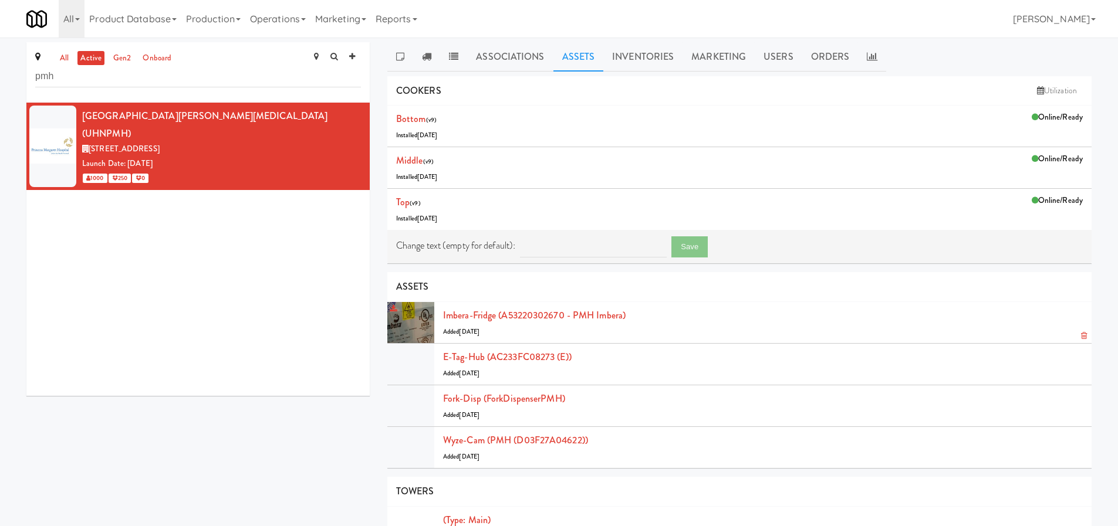
click at [702, 315] on div "Imbera-fridge (A53220302670 - PMH Imbera) Added 3 years ago" at bounding box center [762, 323] width 639 height 32
drag, startPoint x: 1022, startPoint y: 195, endPoint x: 1017, endPoint y: 353, distance: 158.5
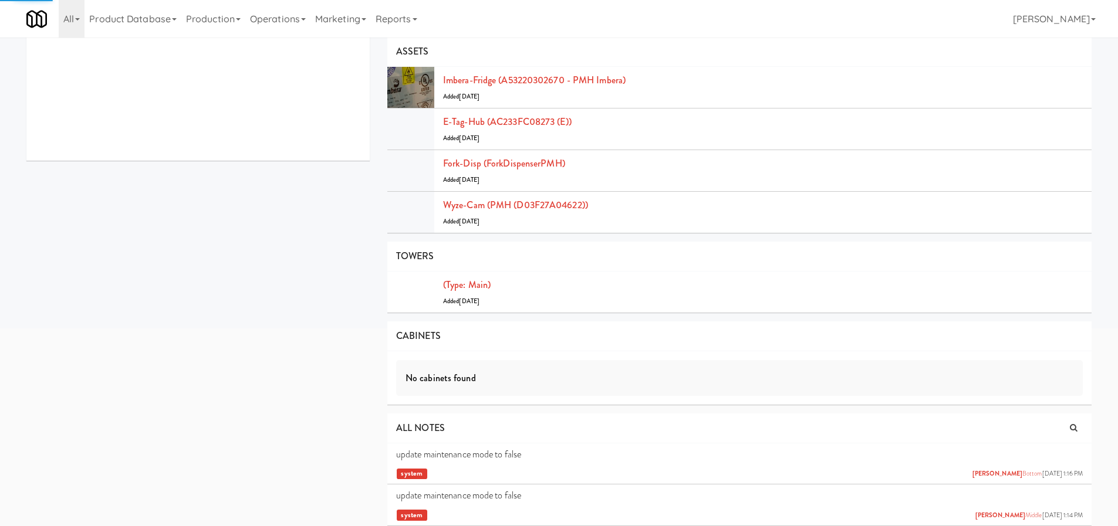
scroll to position [256, 0]
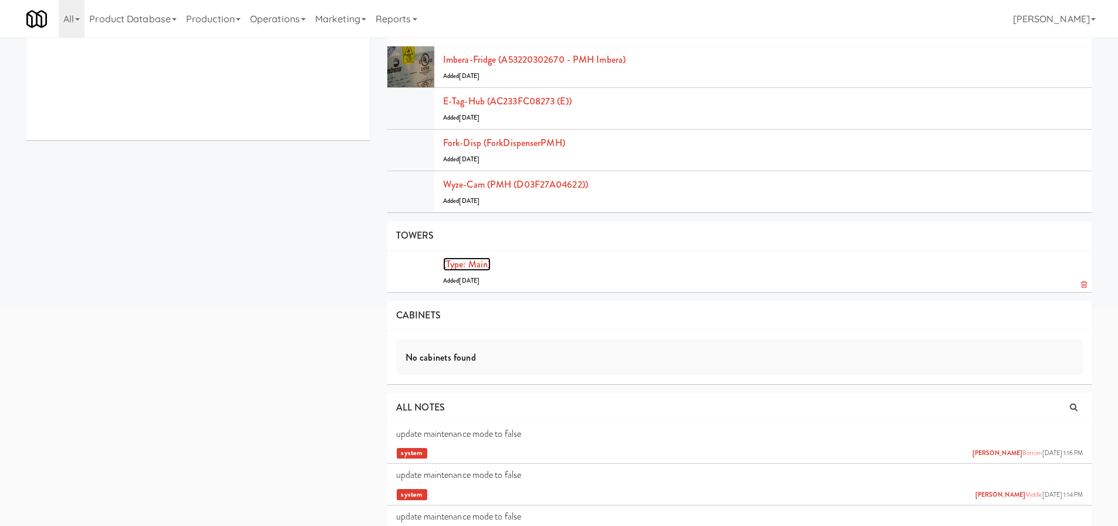
click at [457, 266] on link "(type: main)" at bounding box center [467, 264] width 48 height 13
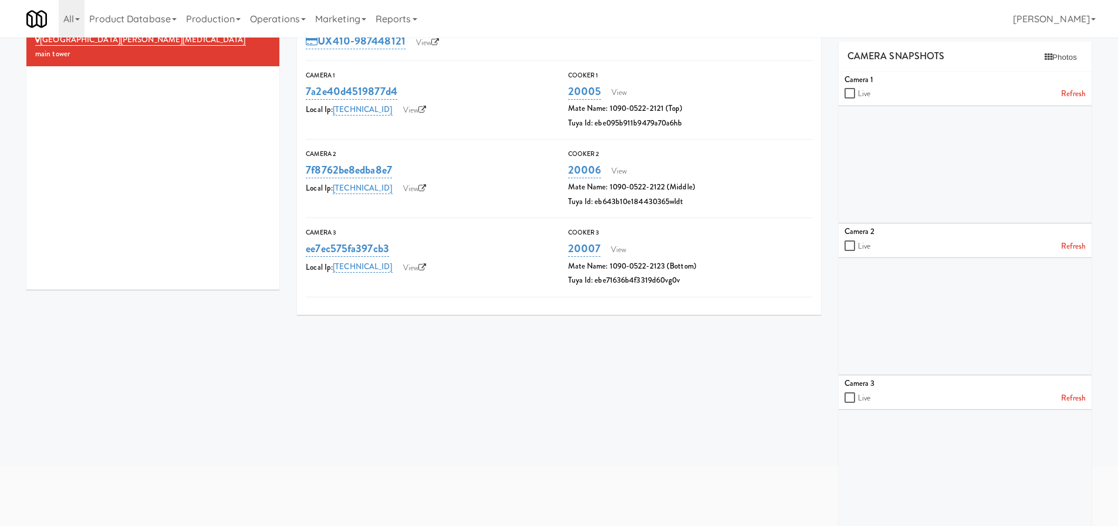
scroll to position [107, 0]
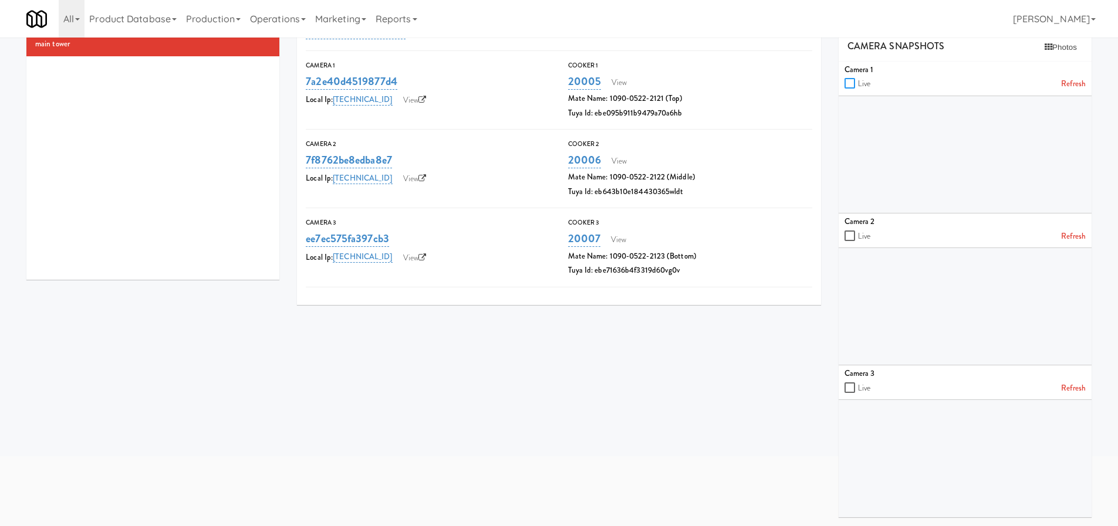
click at [848, 86] on input "checkbox" at bounding box center [850, 83] width 13 height 9
checkbox input "true"
click at [852, 236] on input "checkbox" at bounding box center [850, 236] width 13 height 9
checkbox input "true"
click at [849, 386] on input "checkbox" at bounding box center [850, 388] width 13 height 9
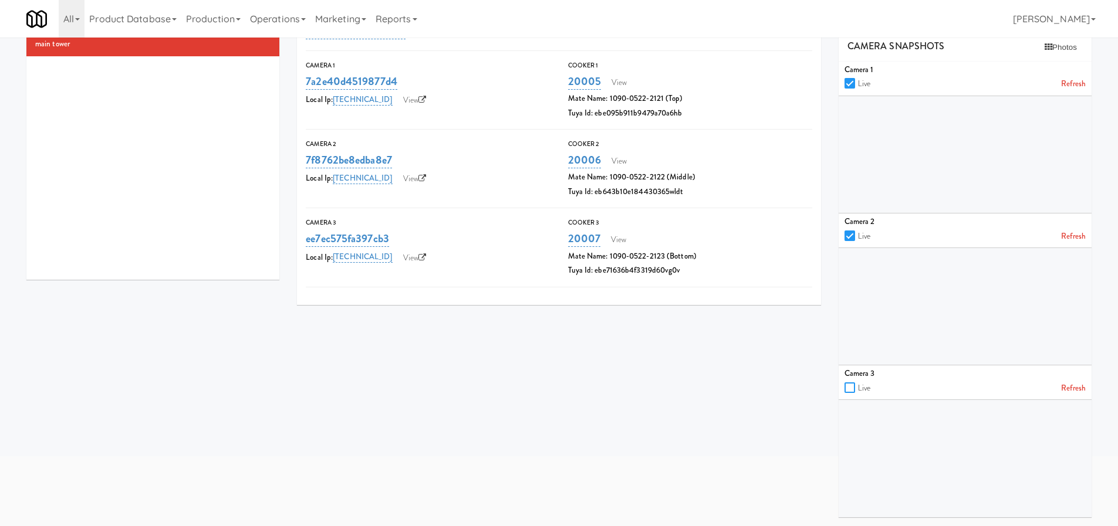
checkbox input "true"
click at [407, 105] on link "View" at bounding box center [414, 101] width 35 height 18
click at [350, 84] on link "7a2e40d4519877d4" at bounding box center [352, 81] width 92 height 16
click at [435, 87] on button "Cancel" at bounding box center [439, 82] width 26 height 21
click at [340, 101] on link "192.168.11.245" at bounding box center [362, 100] width 59 height 12
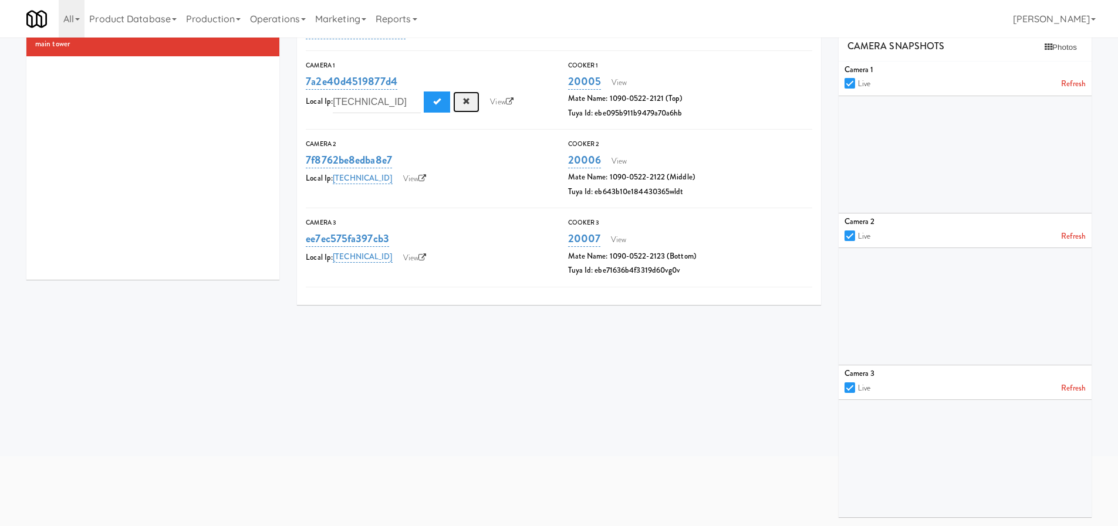
click at [466, 102] on span "Cancel" at bounding box center [466, 101] width 8 height 8
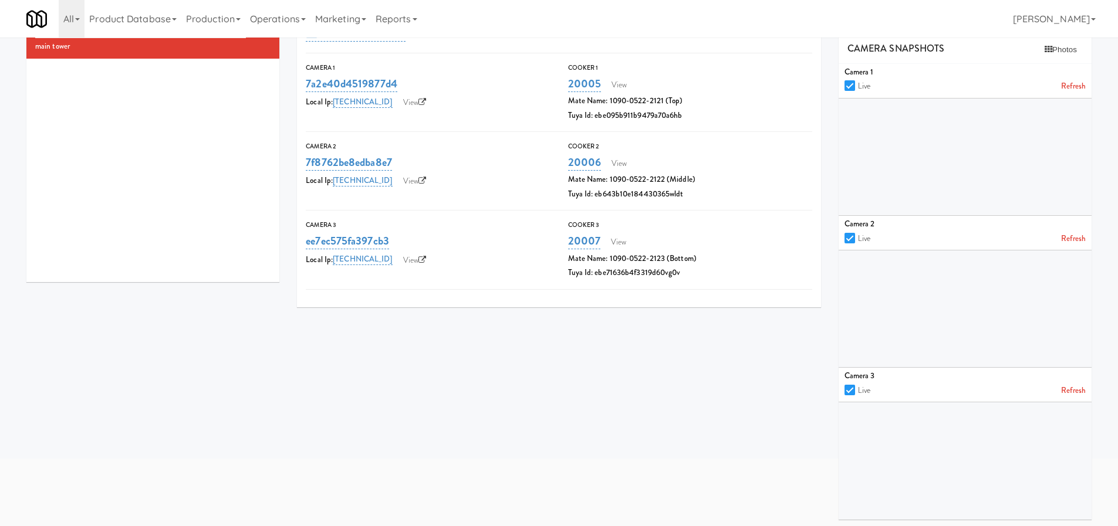
click at [723, 188] on div "Tuya Id: eb643b10e184430365wldt" at bounding box center [690, 194] width 244 height 15
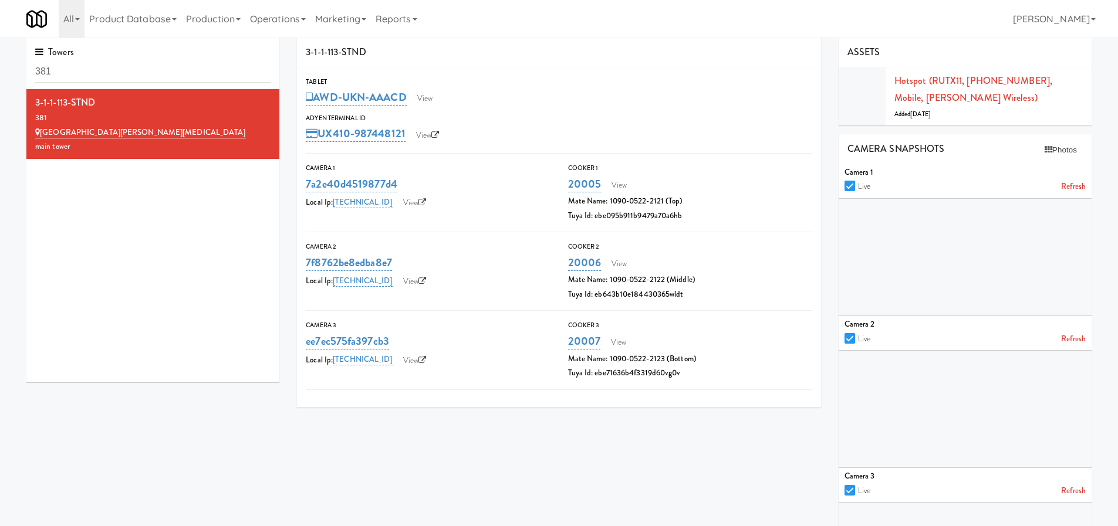
scroll to position [0, 0]
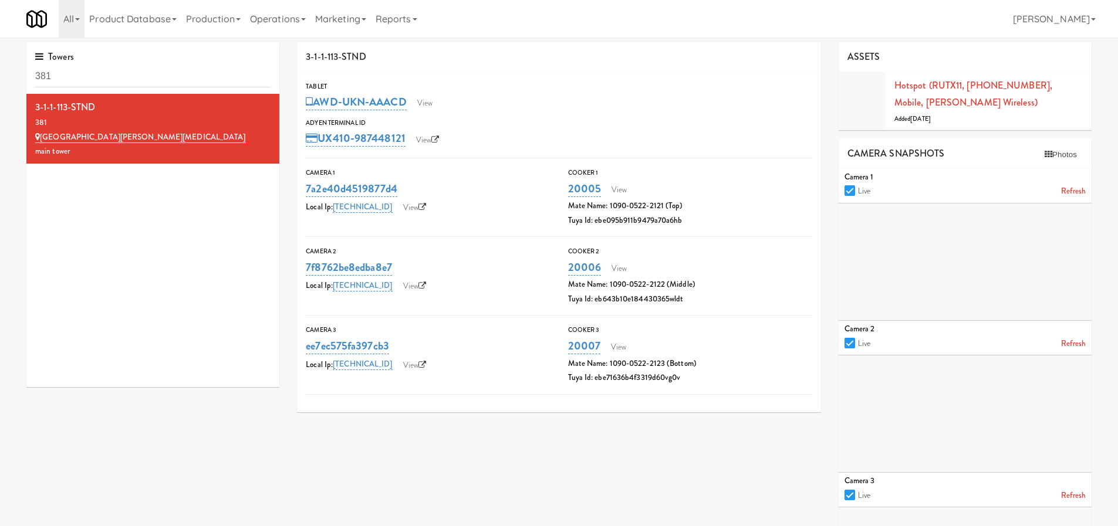
click at [109, 327] on div "3-1-1-113-STND 381 Princess Margaret Cancer Centre main tower" at bounding box center [152, 240] width 253 height 293
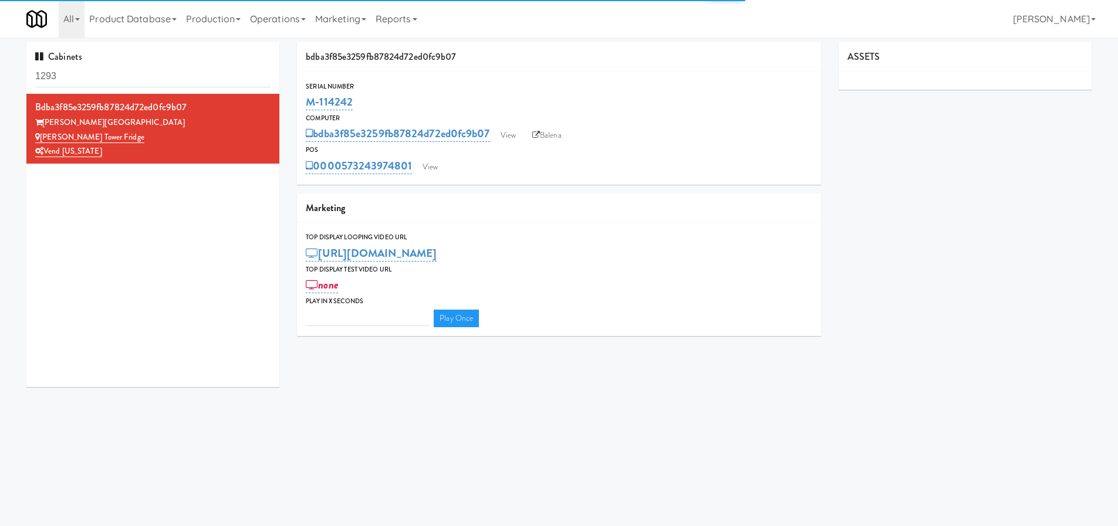
type input "3"
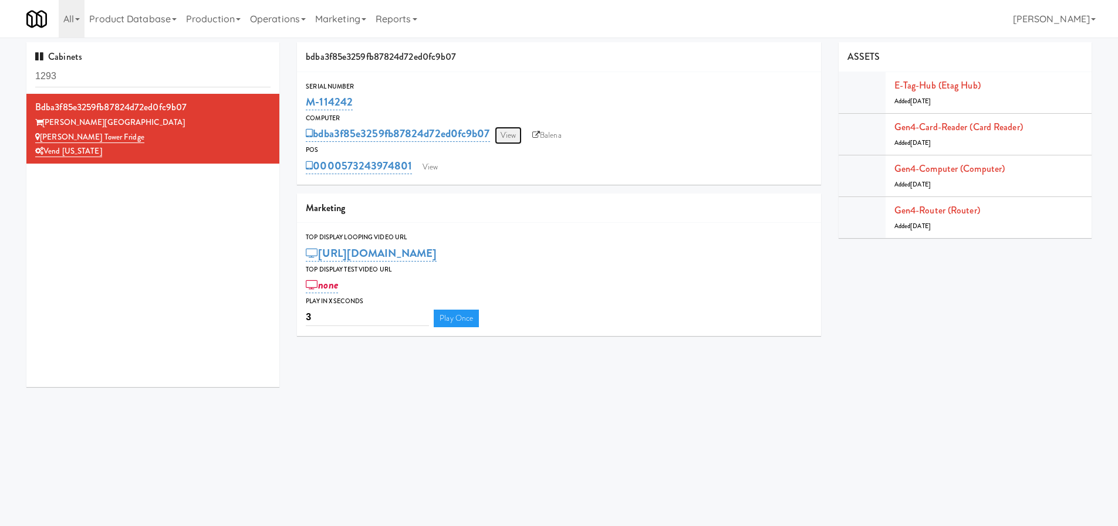
click at [510, 133] on link "View" at bounding box center [508, 136] width 27 height 18
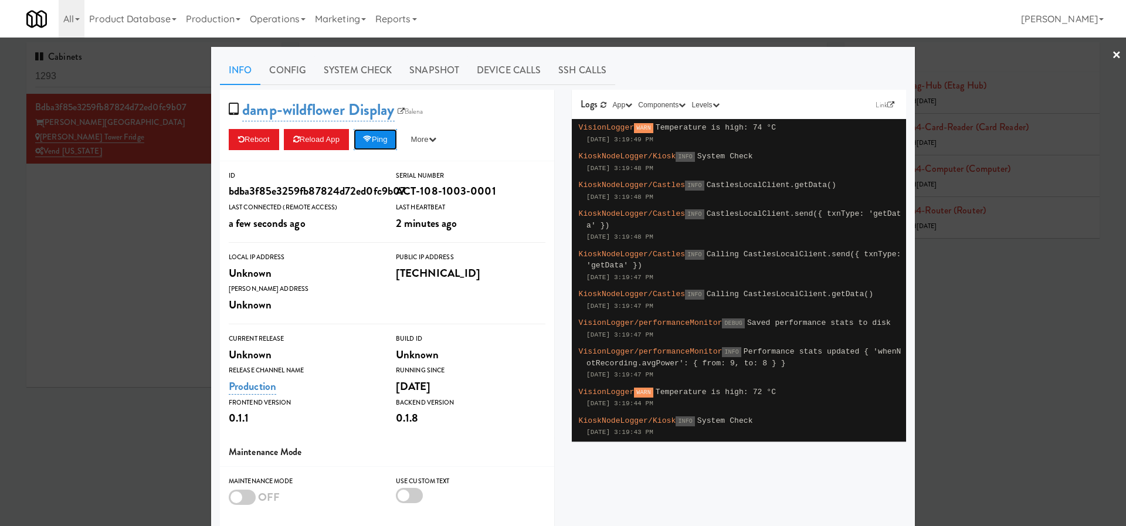
click at [362, 133] on button "Ping" at bounding box center [375, 139] width 43 height 21
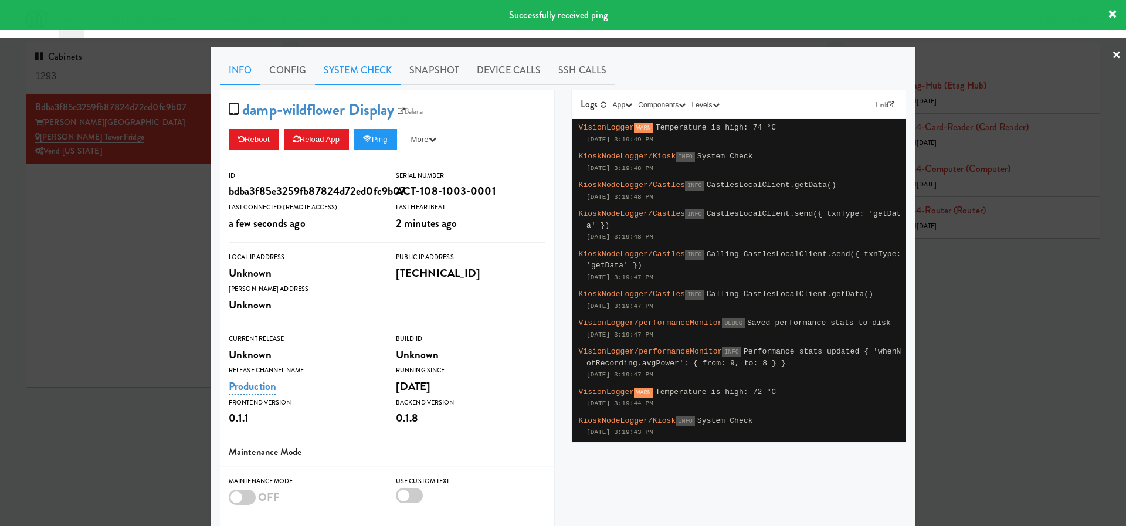
click at [352, 73] on link "System Check" at bounding box center [358, 70] width 86 height 29
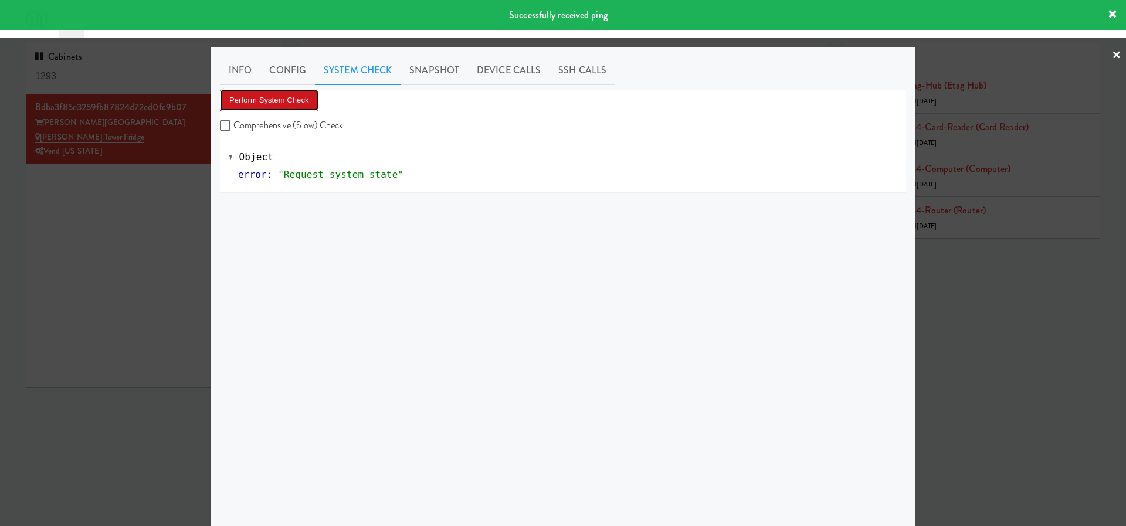
click at [310, 97] on button "Perform System Check" at bounding box center [269, 100] width 99 height 21
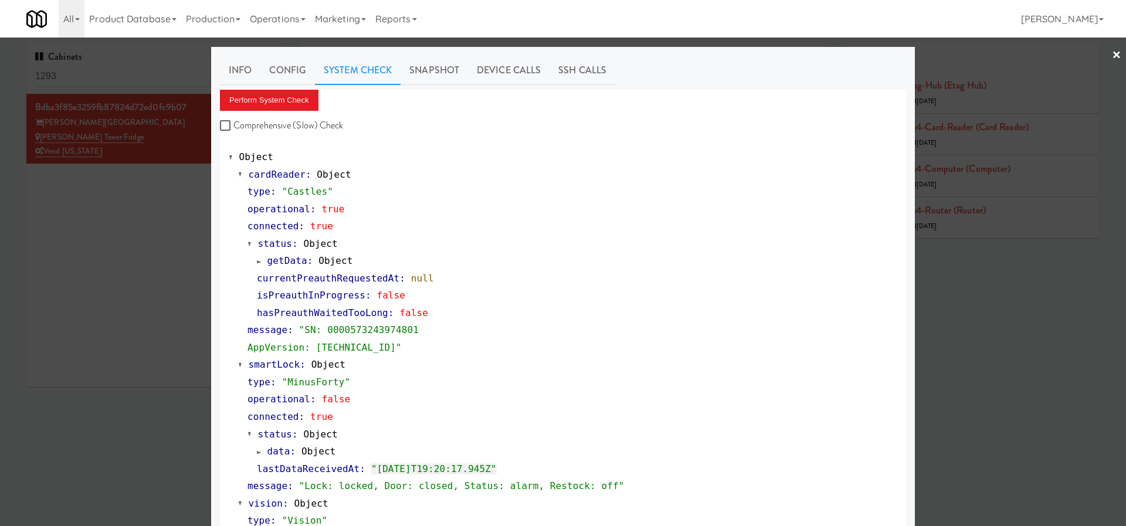
click at [52, 297] on div at bounding box center [563, 263] width 1126 height 526
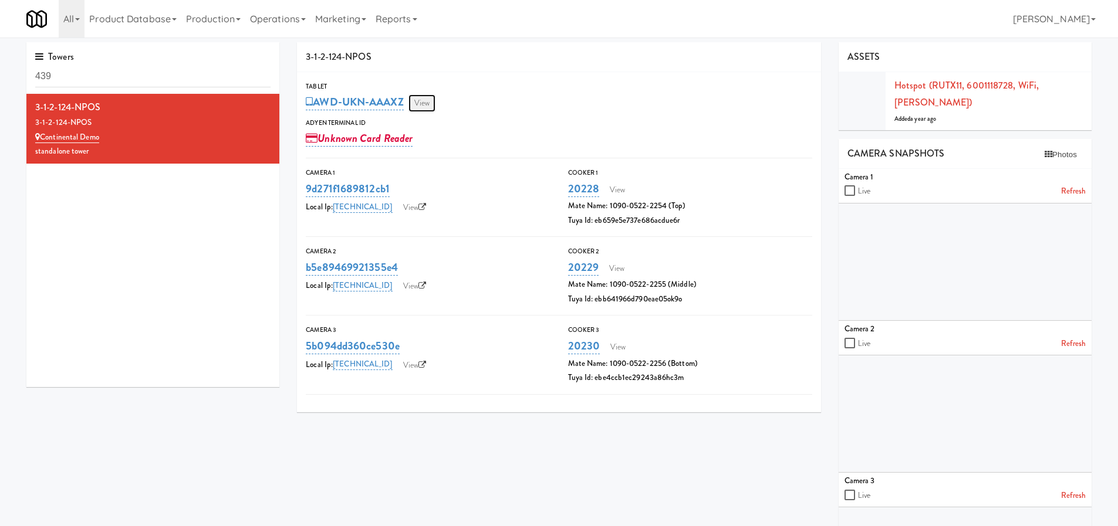
click at [432, 106] on link "View" at bounding box center [421, 103] width 27 height 18
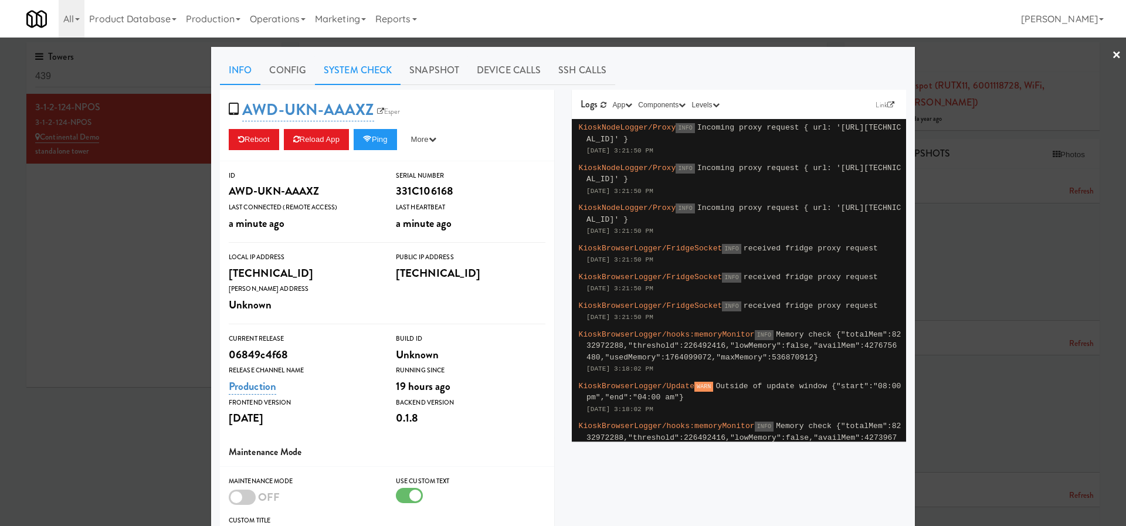
click at [343, 79] on link "System Check" at bounding box center [358, 70] width 86 height 29
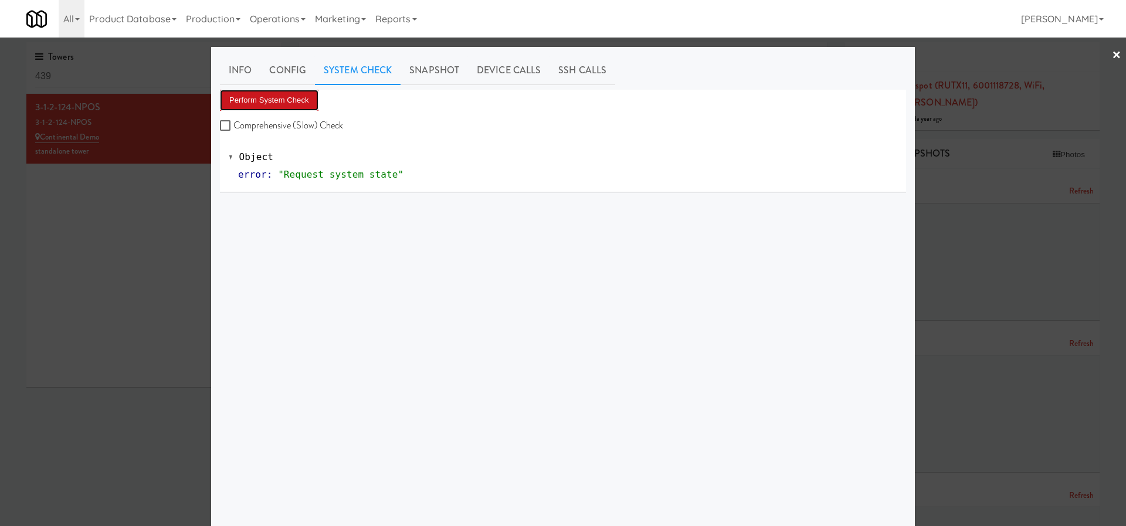
click at [295, 100] on button "Perform System Check" at bounding box center [269, 100] width 99 height 21
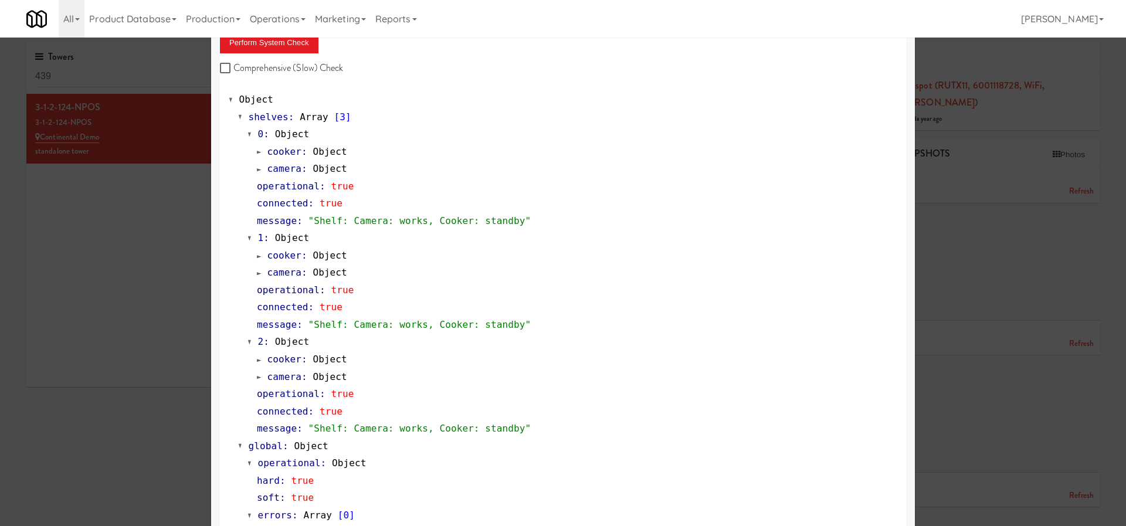
scroll to position [76, 0]
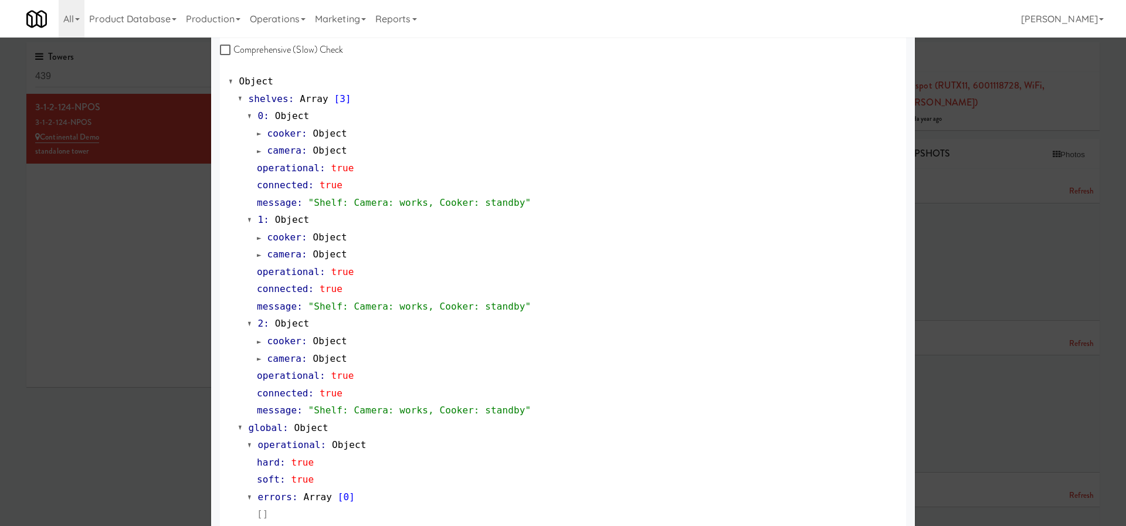
click at [686, 249] on div "camera : Object" at bounding box center [577, 255] width 641 height 18
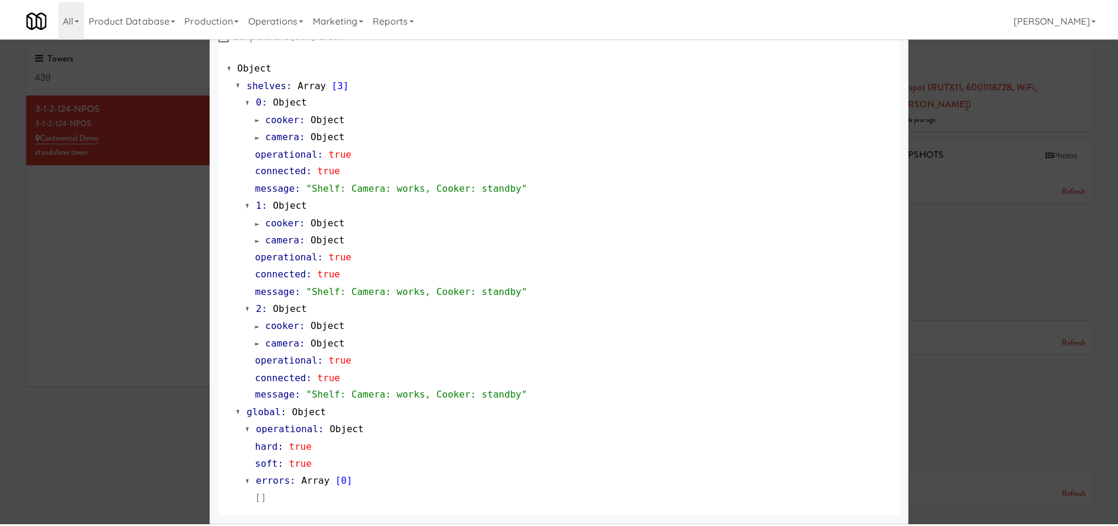
scroll to position [0, 0]
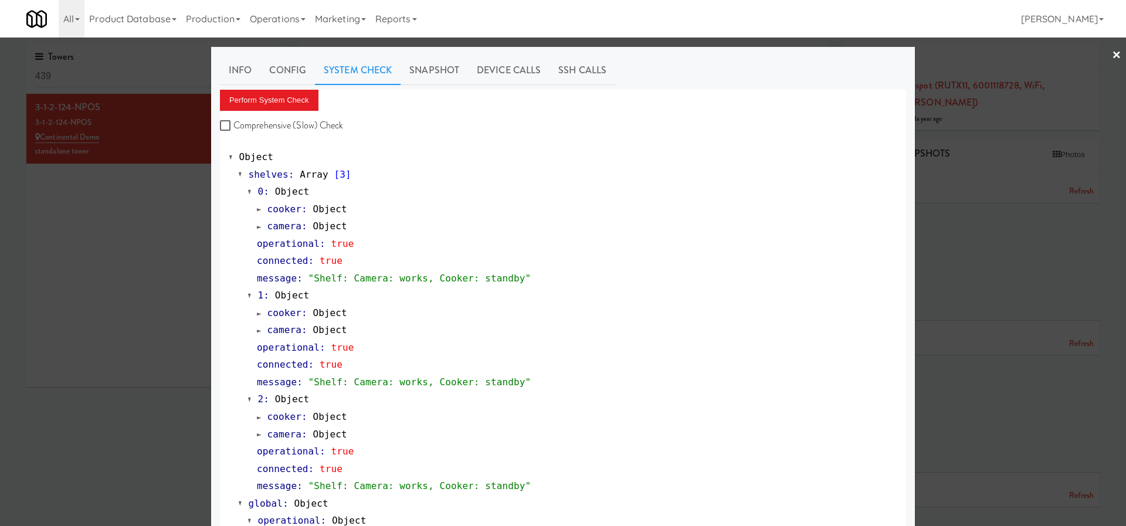
click at [172, 222] on div at bounding box center [563, 263] width 1126 height 526
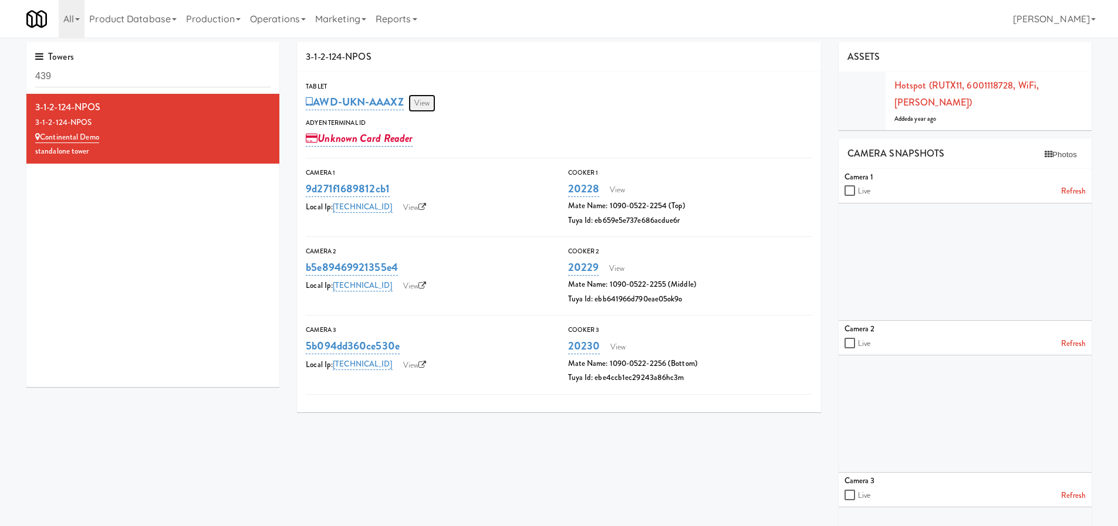
click at [428, 102] on link "View" at bounding box center [421, 103] width 27 height 18
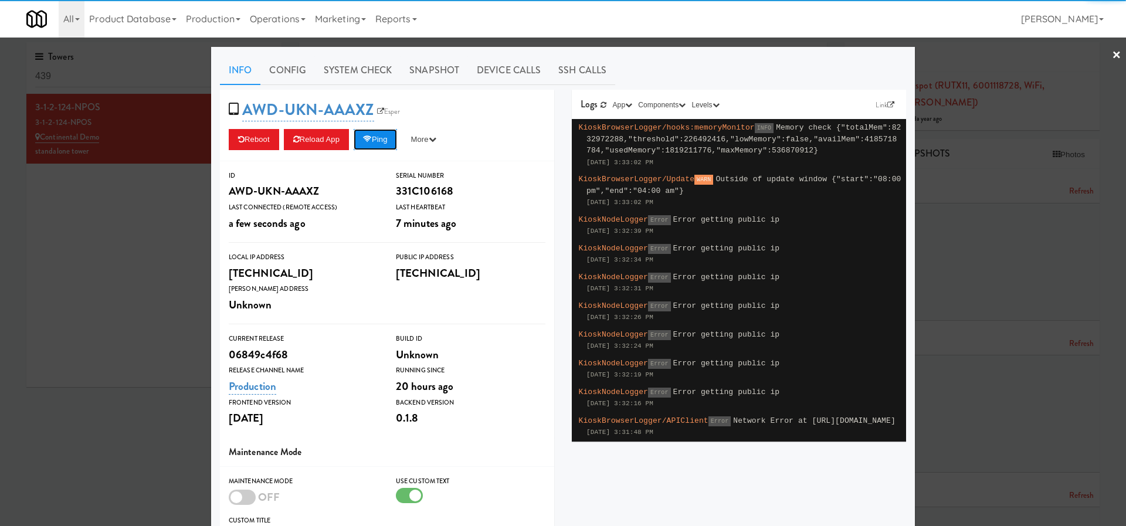
click at [364, 141] on icon at bounding box center [367, 140] width 9 height 8
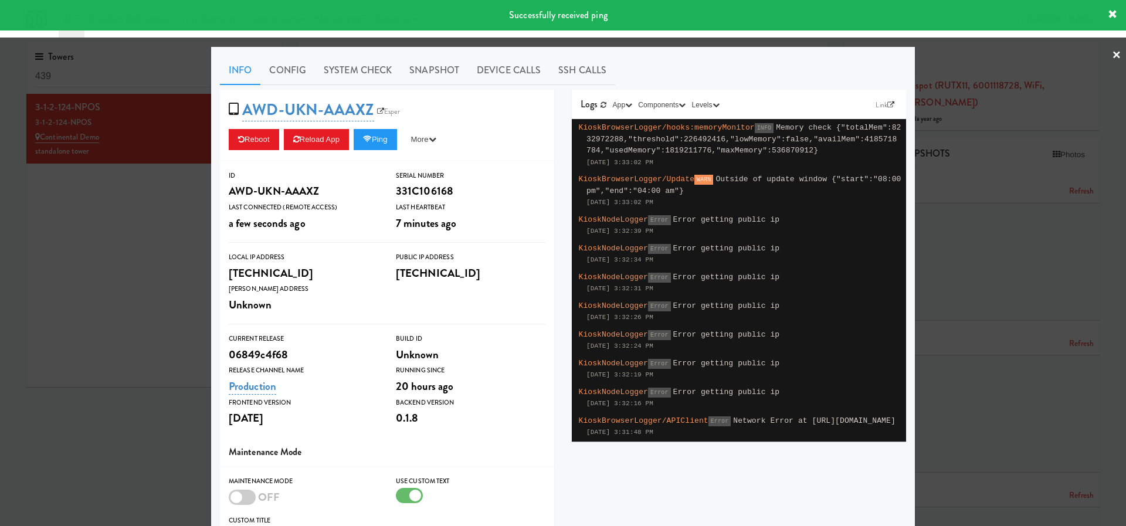
click at [145, 253] on div at bounding box center [563, 263] width 1126 height 526
